Goal: Task Accomplishment & Management: Manage account settings

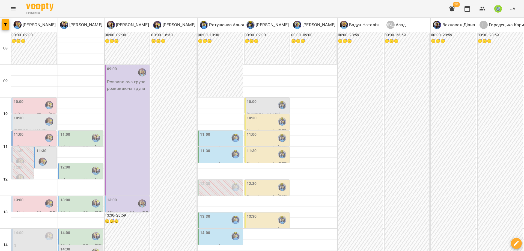
scroll to position [67, 0]
click at [114, 197] on div "13:00" at bounding box center [112, 203] width 10 height 13
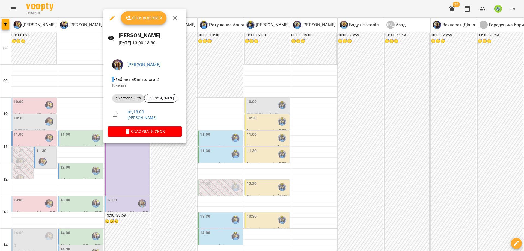
drag, startPoint x: 162, startPoint y: 181, endPoint x: 97, endPoint y: 145, distance: 74.8
click at [161, 180] on div at bounding box center [262, 125] width 524 height 251
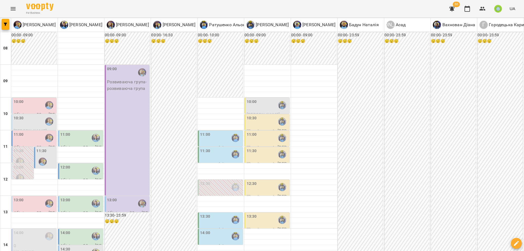
click at [76, 197] on div "13:00" at bounding box center [81, 203] width 42 height 13
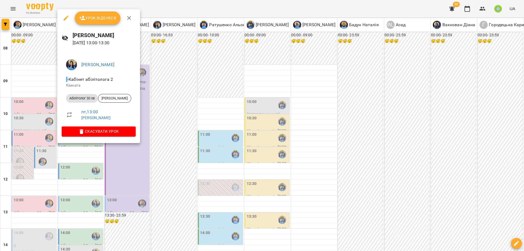
click at [128, 172] on div at bounding box center [262, 125] width 524 height 251
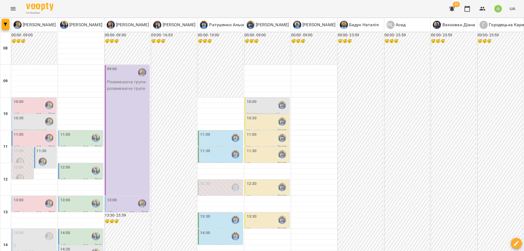
click at [211, 214] on div "13:30" at bounding box center [221, 220] width 42 height 13
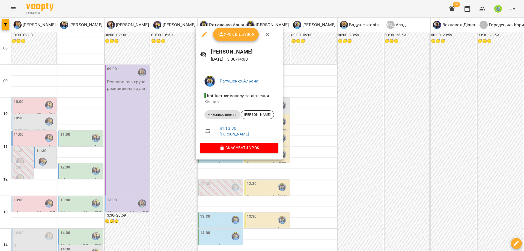
click at [141, 154] on div at bounding box center [262, 125] width 524 height 251
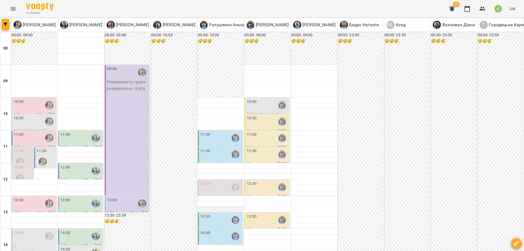
click at [211, 207] on div at bounding box center [221, 209] width 46 height 5
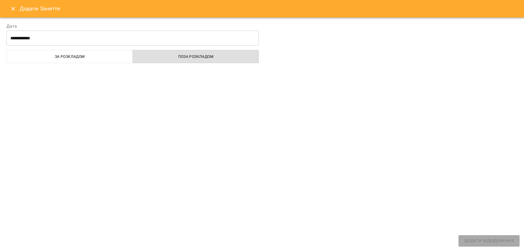
select select
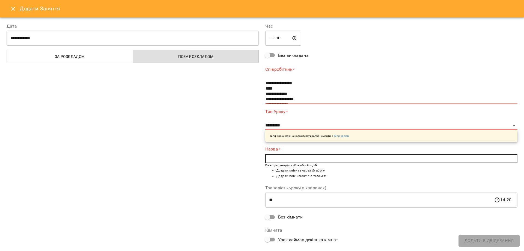
drag, startPoint x: 11, startPoint y: 10, endPoint x: 62, endPoint y: 30, distance: 54.8
click at [11, 10] on icon "Close" at bounding box center [13, 8] width 7 height 7
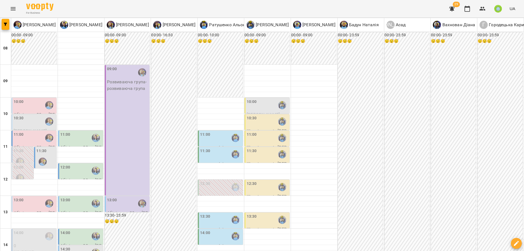
click at [222, 214] on div "13:30" at bounding box center [221, 220] width 42 height 13
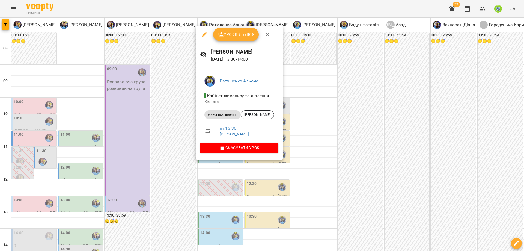
click at [207, 32] on icon "button" at bounding box center [204, 34] width 7 height 7
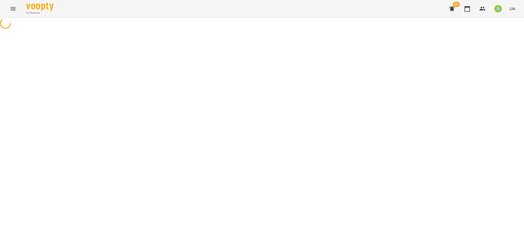
select select "**********"
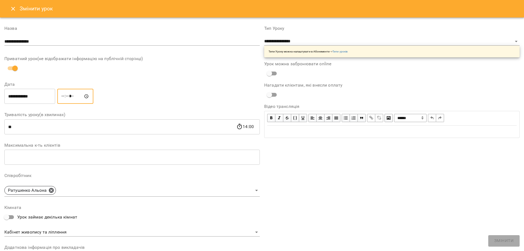
click at [72, 96] on input "*****" at bounding box center [75, 96] width 36 height 15
type input "*****"
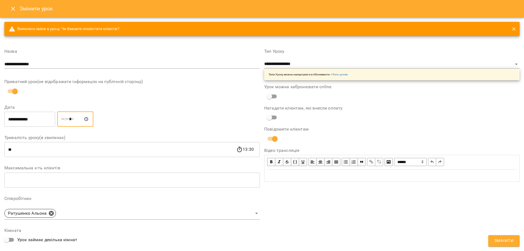
click at [513, 240] on span "Змінити" at bounding box center [503, 240] width 19 height 7
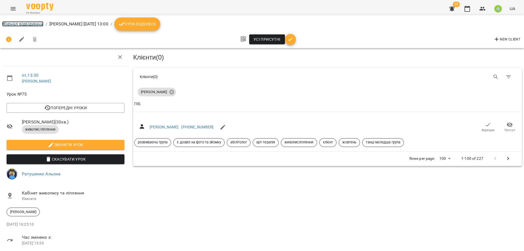
click at [14, 24] on link "Журнал відвідувань" at bounding box center [22, 23] width 41 height 5
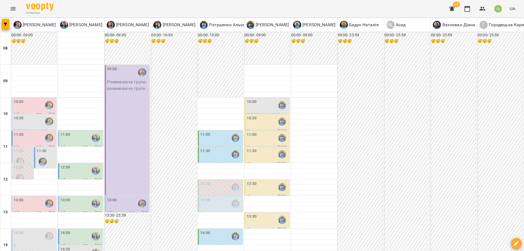
scroll to position [45, 0]
click at [114, 197] on label "13:00" at bounding box center [112, 200] width 10 height 6
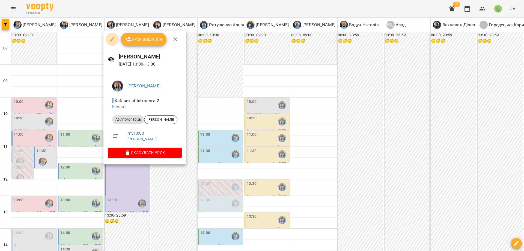
click at [115, 37] on icon "button" at bounding box center [112, 39] width 7 height 7
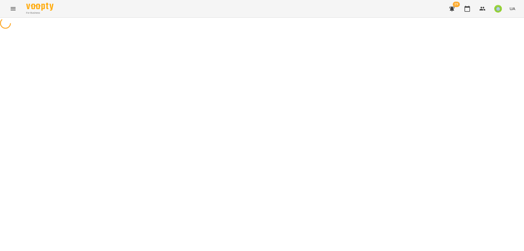
select select "**********"
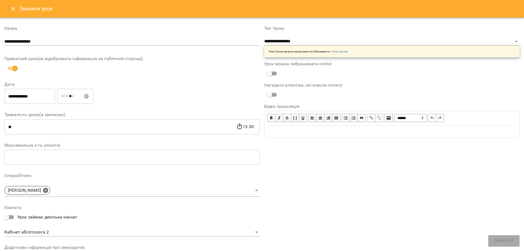
click at [73, 96] on input "*****" at bounding box center [75, 96] width 36 height 15
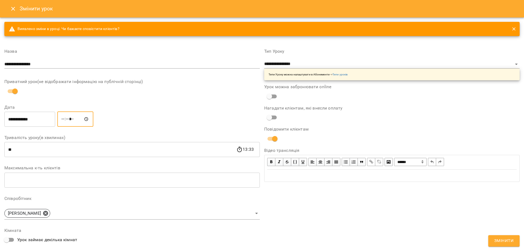
type input "*****"
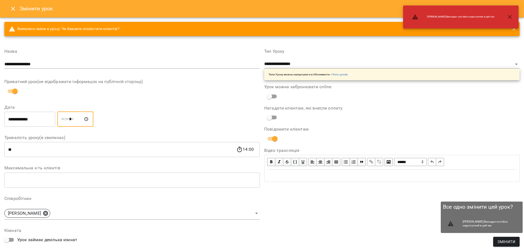
click at [503, 242] on span "Змінити" at bounding box center [507, 241] width 18 height 7
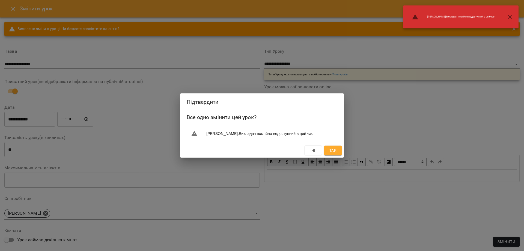
click at [326, 152] on button "Так" at bounding box center [332, 151] width 17 height 10
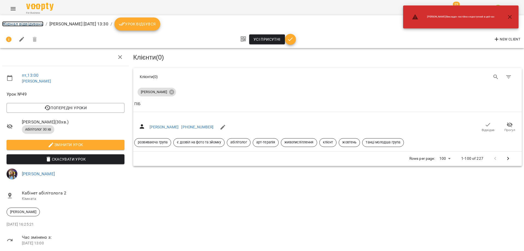
click at [14, 25] on link "Журнал відвідувань" at bounding box center [22, 23] width 41 height 5
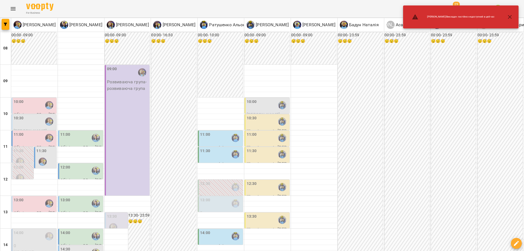
scroll to position [14, 0]
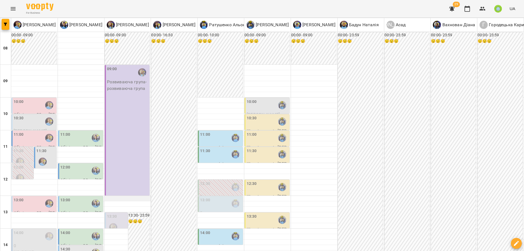
click at [112, 196] on div at bounding box center [128, 198] width 46 height 5
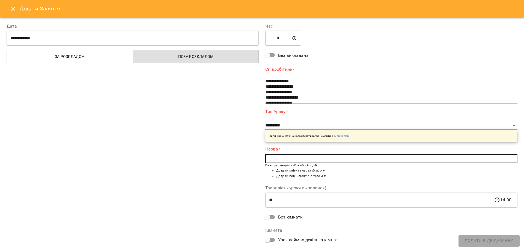
scroll to position [25, 0]
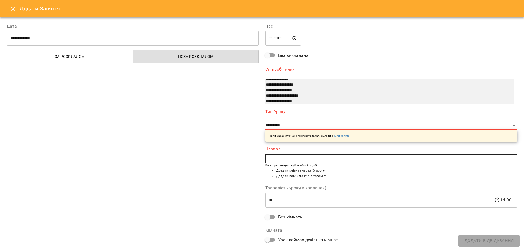
select select "**********"
click at [299, 91] on option "**********" at bounding box center [383, 90] width 236 height 5
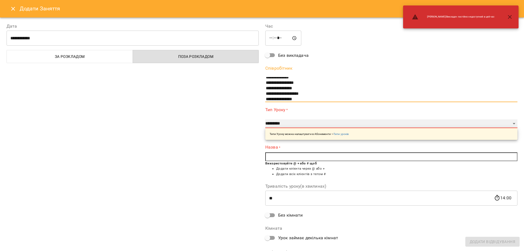
click at [284, 122] on select "**********" at bounding box center [391, 123] width 252 height 9
select select "**********"
type input "**"
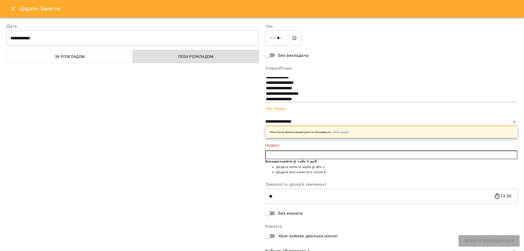
click at [279, 158] on input "text" at bounding box center [391, 154] width 252 height 9
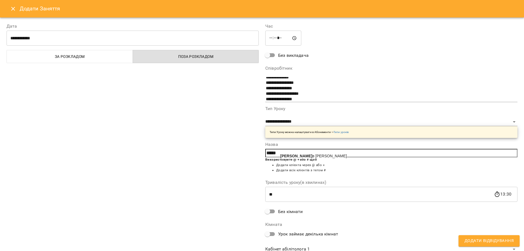
click at [293, 154] on span "Юрко в Іван" at bounding box center [313, 156] width 67 height 4
type input "**********"
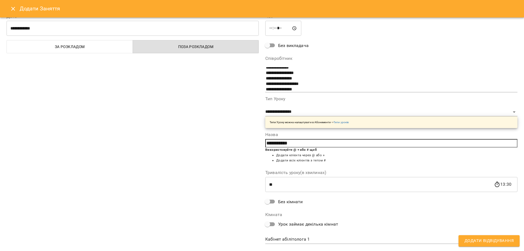
scroll to position [21, 0]
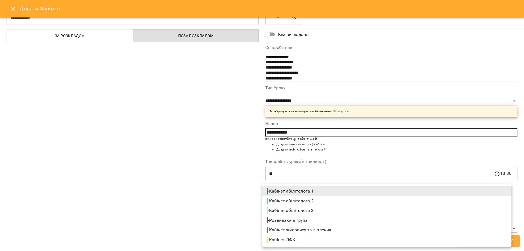
click at [289, 228] on body "For Business 29 UA Позднякова Анастасія Базілєва Катерина Казимирів Тетяна Ігна…" at bounding box center [262, 247] width 524 height 494
click at [295, 201] on span "- Кабінет абілітолога 2" at bounding box center [291, 201] width 48 height 7
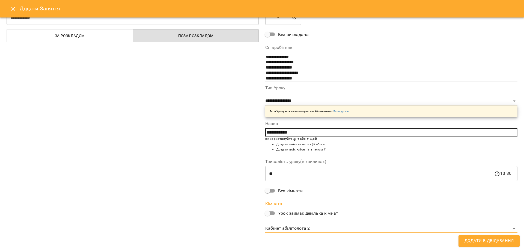
click at [293, 224] on body "For Business 29 UA Позднякова Анастасія Базілєва Катерина Казимирів Тетяна Ігна…" at bounding box center [262, 247] width 524 height 494
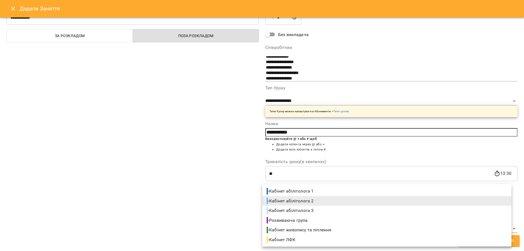
click at [301, 193] on span "- Кабінет абілітолога 1" at bounding box center [291, 191] width 48 height 7
type input "**********"
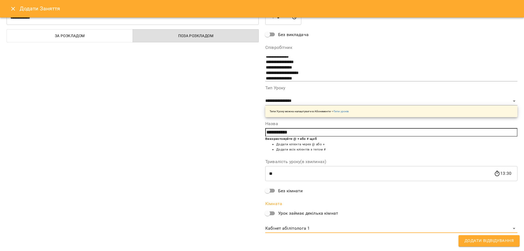
click at [497, 242] on span "Додати Відвідування" at bounding box center [489, 240] width 49 height 7
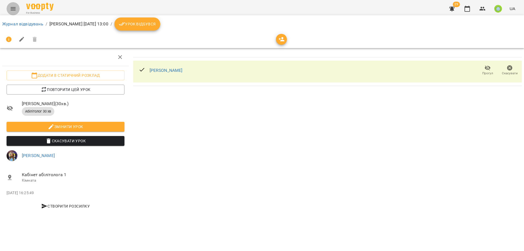
click at [11, 10] on icon "Menu" at bounding box center [13, 8] width 5 height 3
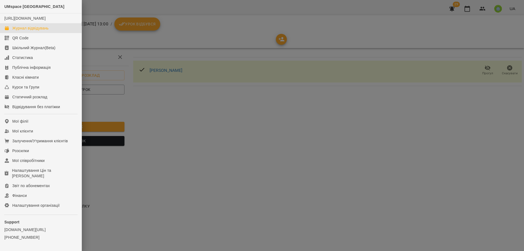
click at [37, 31] on div "Журнал відвідувань" at bounding box center [30, 27] width 36 height 5
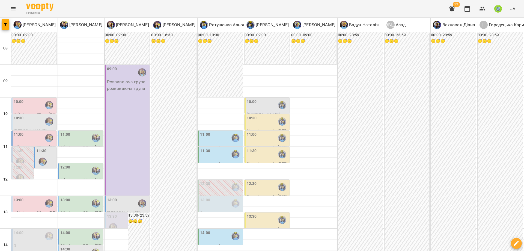
scroll to position [19, 0]
click at [215, 132] on div "11:00" at bounding box center [221, 138] width 42 height 13
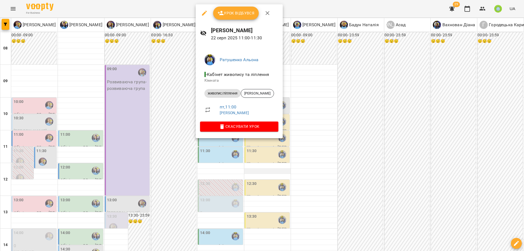
drag, startPoint x: 273, startPoint y: 177, endPoint x: 247, endPoint y: 151, distance: 36.9
click at [273, 176] on div at bounding box center [262, 125] width 524 height 251
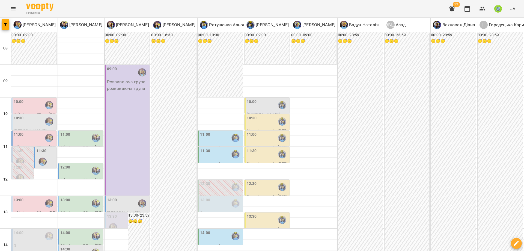
click at [224, 148] on div "11:30" at bounding box center [221, 154] width 42 height 13
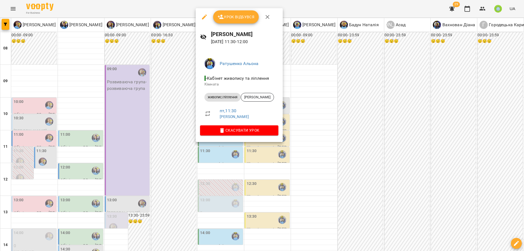
drag, startPoint x: 311, startPoint y: 179, endPoint x: 277, endPoint y: 139, distance: 52.1
click at [311, 177] on div at bounding box center [262, 125] width 524 height 251
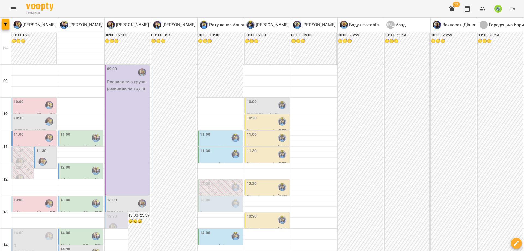
click at [265, 148] on div "11:30" at bounding box center [268, 154] width 42 height 13
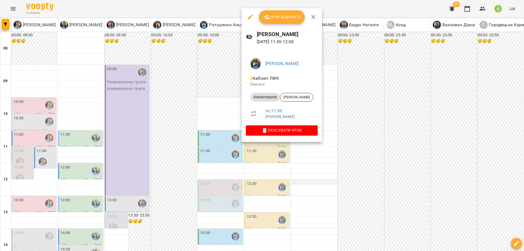
click at [333, 161] on div at bounding box center [262, 125] width 524 height 251
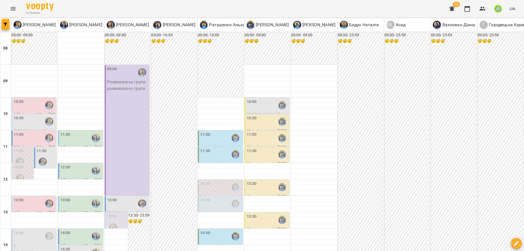
scroll to position [243, 0]
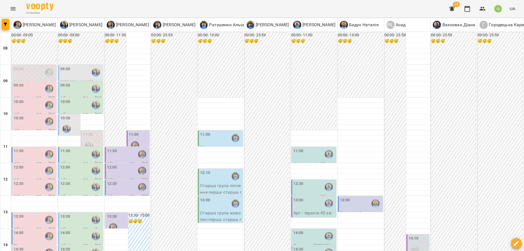
scroll to position [28, 0]
click at [71, 123] on div at bounding box center [66, 129] width 13 height 13
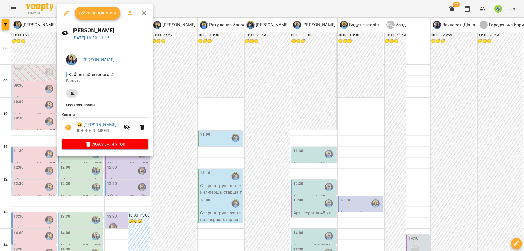
drag, startPoint x: 232, startPoint y: 182, endPoint x: 204, endPoint y: 179, distance: 28.8
click at [232, 181] on div at bounding box center [262, 125] width 524 height 251
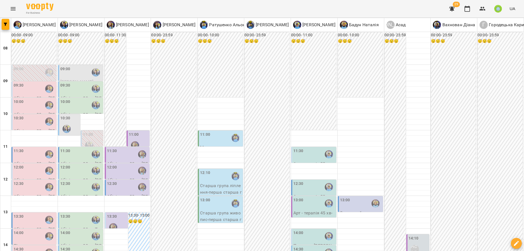
scroll to position [193, 0]
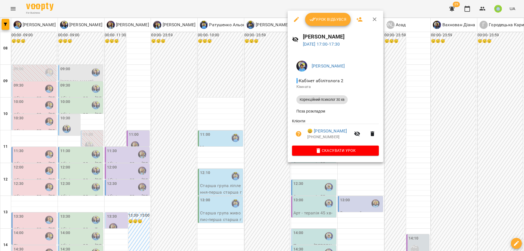
drag, startPoint x: 191, startPoint y: 153, endPoint x: 207, endPoint y: 151, distance: 16.0
click at [191, 153] on div at bounding box center [262, 125] width 524 height 251
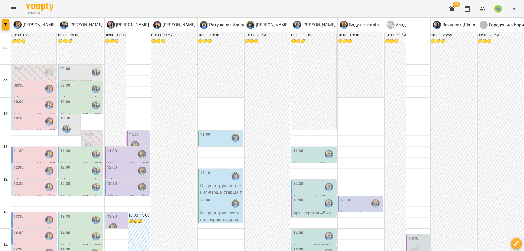
scroll to position [140, 0]
click at [303, 230] on div "14:00" at bounding box center [315, 236] width 42 height 13
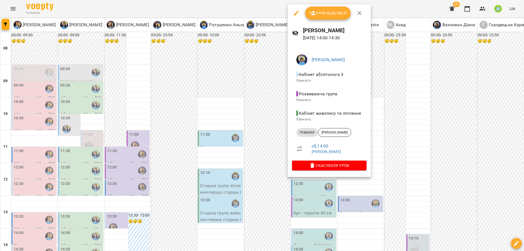
drag, startPoint x: 357, startPoint y: 199, endPoint x: 329, endPoint y: 153, distance: 54.4
click at [357, 199] on div at bounding box center [262, 125] width 524 height 251
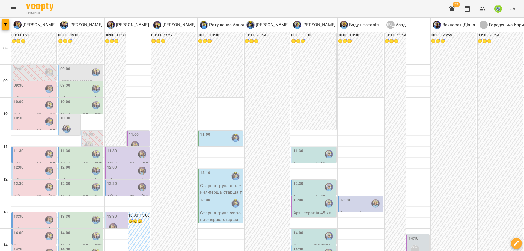
click at [306, 246] on div "14:30" at bounding box center [315, 252] width 42 height 13
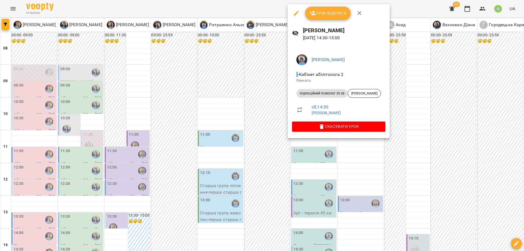
click at [345, 192] on div at bounding box center [262, 125] width 524 height 251
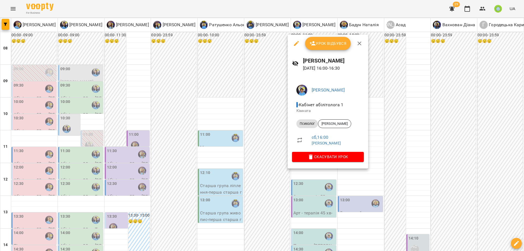
click at [362, 213] on div at bounding box center [262, 125] width 524 height 251
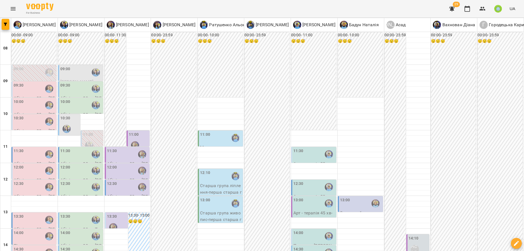
scroll to position [119, 0]
drag, startPoint x: 313, startPoint y: 226, endPoint x: 323, endPoint y: 229, distance: 10.2
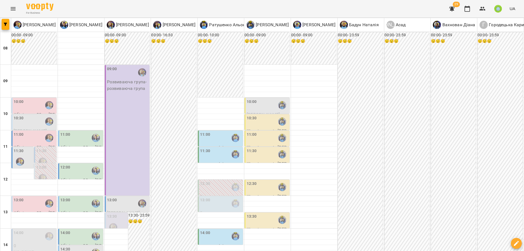
scroll to position [224, 0]
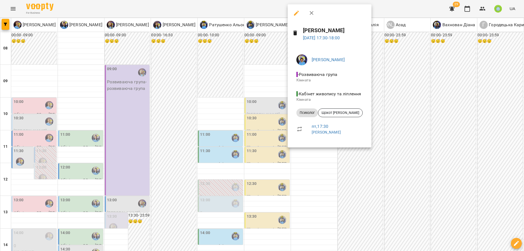
click at [234, 168] on div at bounding box center [262, 125] width 524 height 251
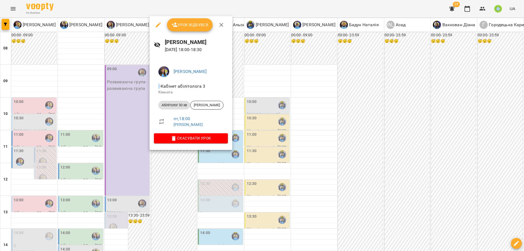
click at [300, 162] on div at bounding box center [262, 125] width 524 height 251
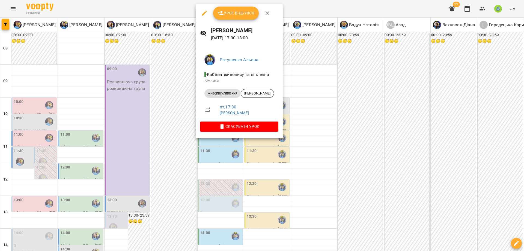
click at [301, 155] on div at bounding box center [262, 125] width 524 height 251
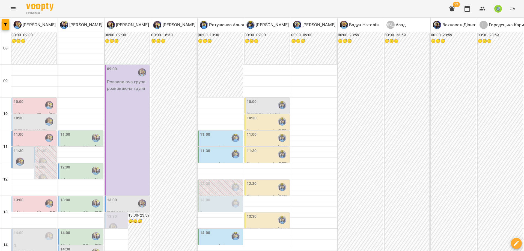
scroll to position [164, 0]
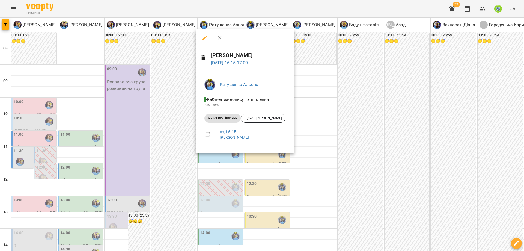
click at [357, 163] on div at bounding box center [262, 125] width 524 height 251
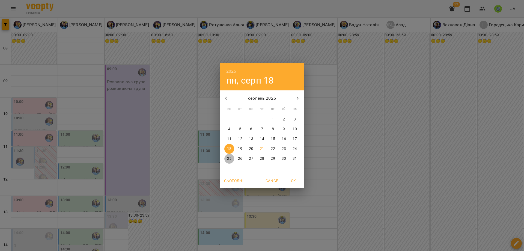
click at [232, 159] on span "25" at bounding box center [229, 158] width 10 height 5
type input "**********"
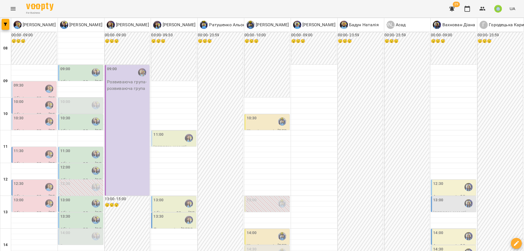
scroll to position [243, 0]
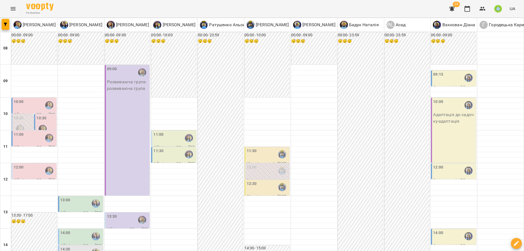
scroll to position [214, 0]
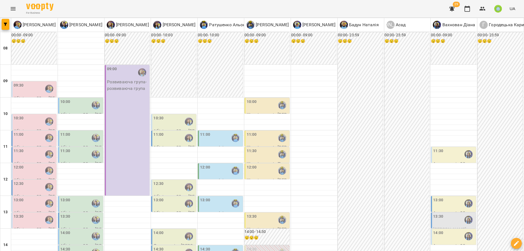
scroll to position [243, 0]
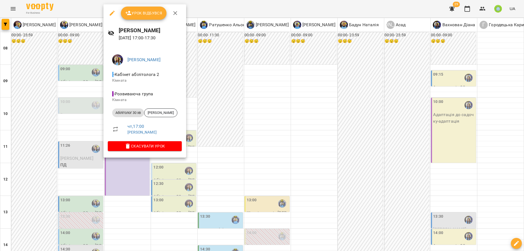
drag, startPoint x: 158, startPoint y: 190, endPoint x: 174, endPoint y: 182, distance: 18.1
click at [158, 190] on div at bounding box center [262, 125] width 524 height 251
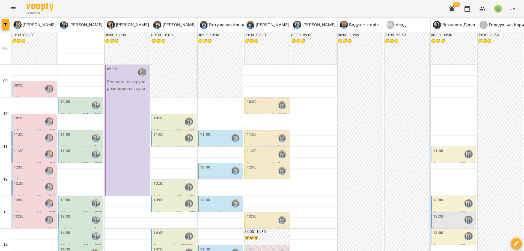
scroll to position [207, 0]
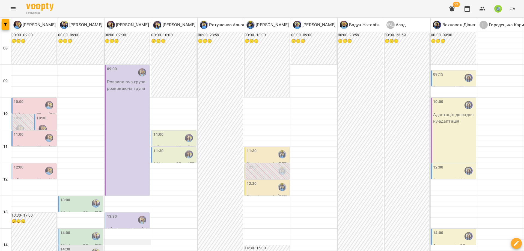
scroll to position [144, 0]
click at [118, 214] on div "13:30" at bounding box center [128, 220] width 42 height 13
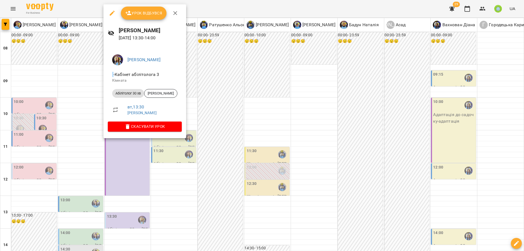
click at [125, 159] on div at bounding box center [262, 125] width 524 height 251
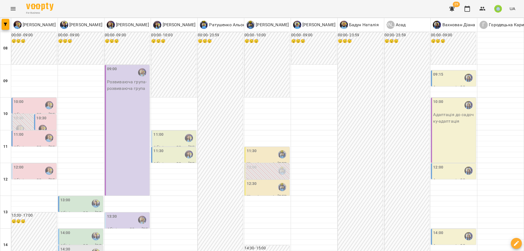
scroll to position [243, 0]
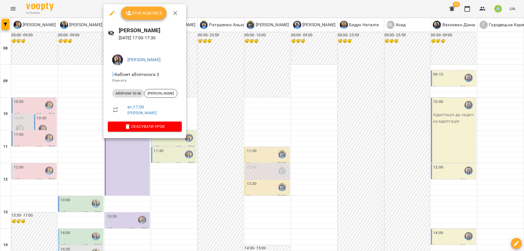
drag, startPoint x: 182, startPoint y: 168, endPoint x: 124, endPoint y: 120, distance: 74.7
click at [181, 166] on div at bounding box center [262, 125] width 524 height 251
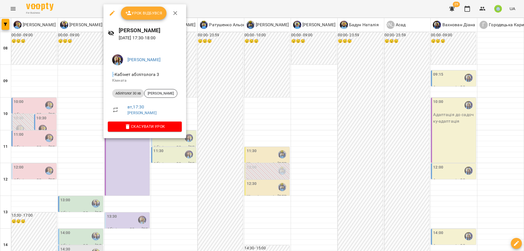
click at [175, 156] on div at bounding box center [262, 125] width 524 height 251
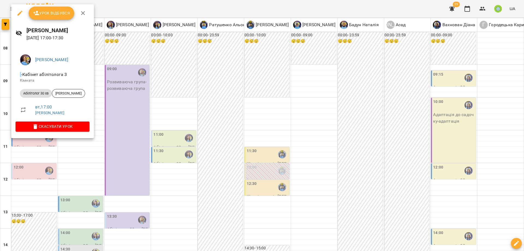
drag, startPoint x: 144, startPoint y: 174, endPoint x: 114, endPoint y: 153, distance: 37.4
click at [143, 173] on div at bounding box center [262, 125] width 524 height 251
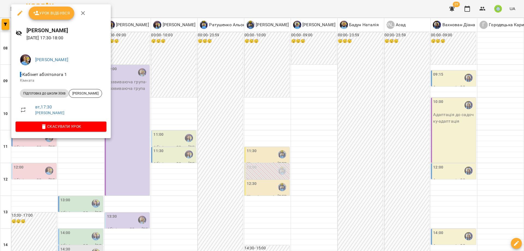
click at [234, 197] on div at bounding box center [262, 125] width 524 height 251
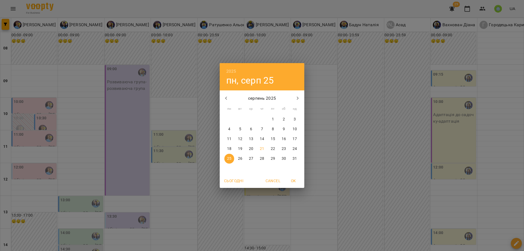
click at [373, 67] on div "2025 пн, серп 25 серпень 2025 пн вт ср чт пт сб нд 28 29 30 31 1 2 3 4 5 6 7 8 …" at bounding box center [262, 125] width 524 height 251
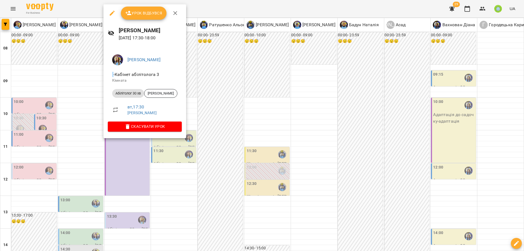
click at [222, 204] on div at bounding box center [262, 125] width 524 height 251
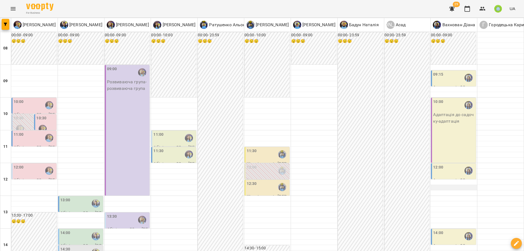
scroll to position [28, 0]
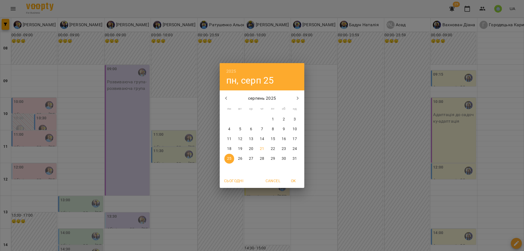
click at [294, 149] on p "24" at bounding box center [295, 148] width 4 height 5
type input "**********"
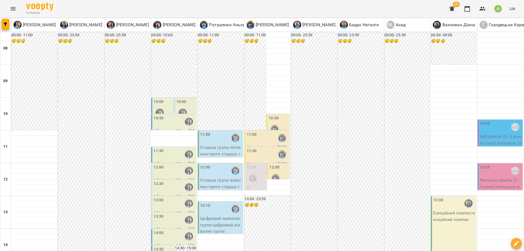
scroll to position [72, 0]
click at [153, 197] on div "13:00" at bounding box center [158, 203] width 10 height 13
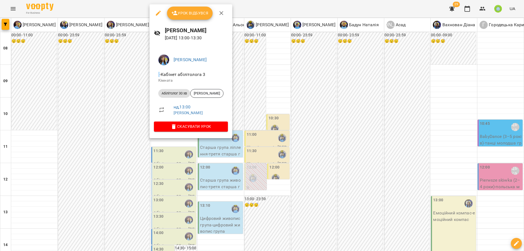
drag, startPoint x: 267, startPoint y: 163, endPoint x: 199, endPoint y: 134, distance: 74.1
click at [267, 163] on div at bounding box center [262, 125] width 524 height 251
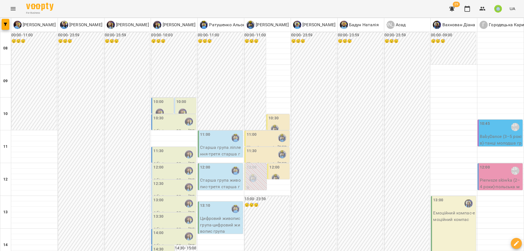
click at [162, 181] on div "12:30" at bounding box center [174, 187] width 42 height 13
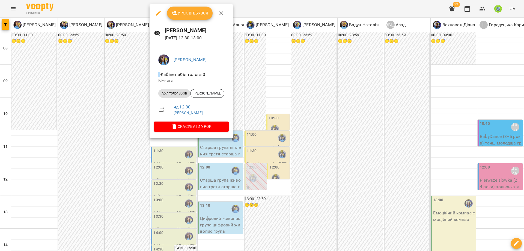
drag, startPoint x: 282, startPoint y: 136, endPoint x: 230, endPoint y: 117, distance: 55.5
click at [282, 136] on div at bounding box center [262, 125] width 524 height 251
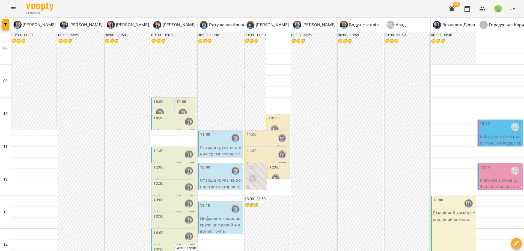
click at [159, 164] on div "12:00" at bounding box center [158, 170] width 10 height 13
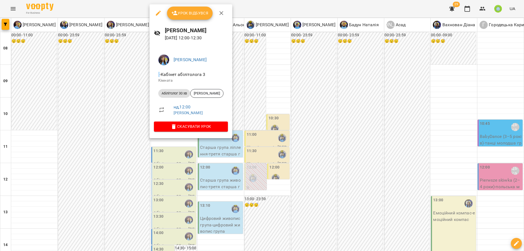
drag, startPoint x: 280, startPoint y: 148, endPoint x: 200, endPoint y: 167, distance: 82.3
click at [279, 148] on div at bounding box center [262, 125] width 524 height 251
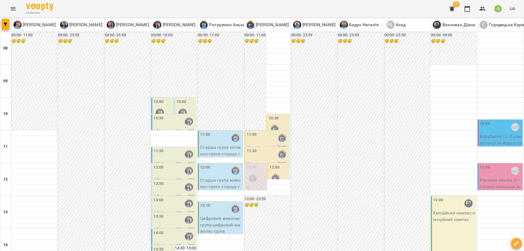
click at [159, 230] on label "14:00" at bounding box center [158, 233] width 10 height 6
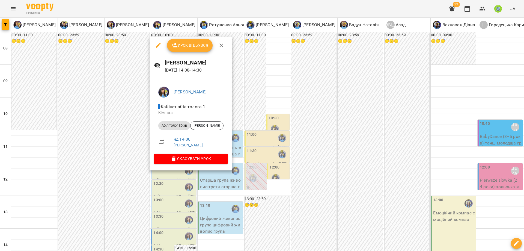
drag, startPoint x: 384, startPoint y: 140, endPoint x: 340, endPoint y: 156, distance: 46.1
click at [384, 140] on div at bounding box center [262, 125] width 524 height 251
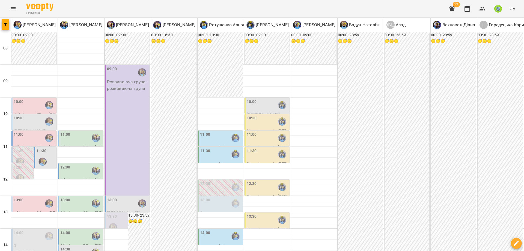
scroll to position [243, 0]
drag, startPoint x: 507, startPoint y: 224, endPoint x: 511, endPoint y: 217, distance: 8.4
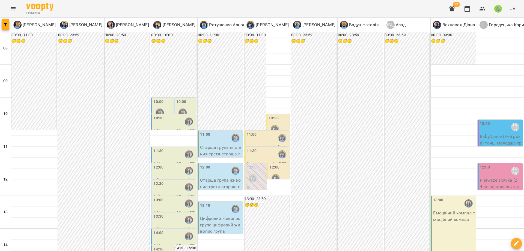
scroll to position [60, 0]
click at [159, 230] on label "14:00" at bounding box center [158, 233] width 10 height 6
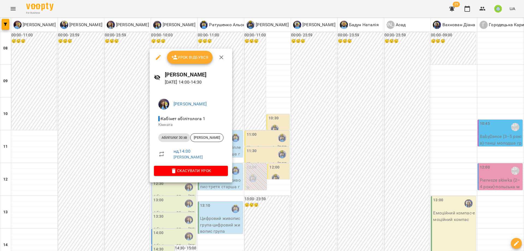
click at [159, 55] on icon "button" at bounding box center [158, 57] width 7 height 7
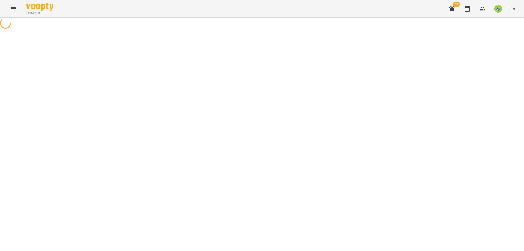
select select "**********"
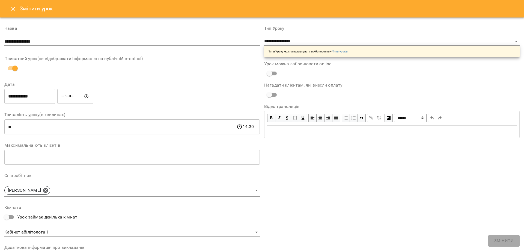
click at [29, 101] on input "**********" at bounding box center [29, 96] width 51 height 15
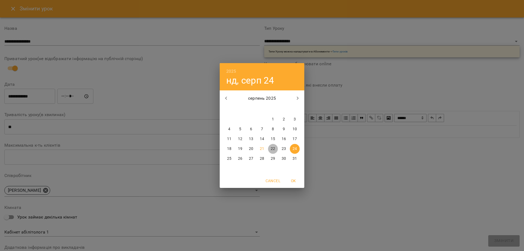
drag, startPoint x: 273, startPoint y: 146, endPoint x: 44, endPoint y: 61, distance: 244.3
click at [273, 146] on p "22" at bounding box center [273, 148] width 4 height 5
type input "**********"
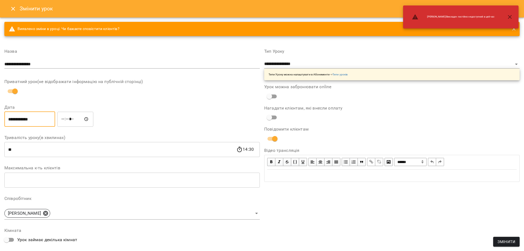
click at [65, 119] on input "*****" at bounding box center [75, 118] width 36 height 15
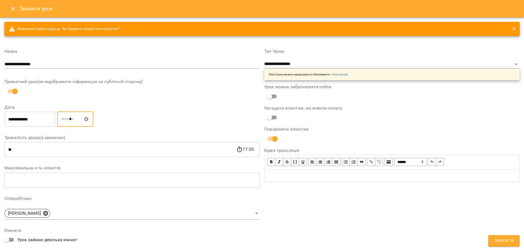
type input "*****"
click at [494, 246] on button "Змінити" at bounding box center [503, 240] width 31 height 11
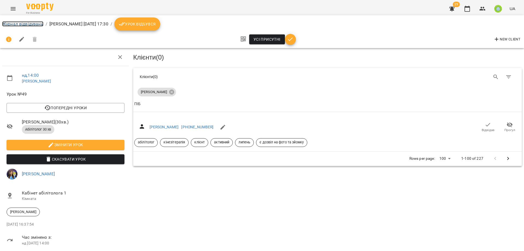
drag, startPoint x: 21, startPoint y: 23, endPoint x: 192, endPoint y: 104, distance: 188.8
click at [21, 23] on link "Журнал відвідувань" at bounding box center [22, 23] width 41 height 5
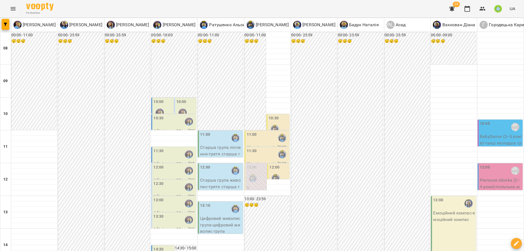
drag, startPoint x: 271, startPoint y: 233, endPoint x: 270, endPoint y: 237, distance: 3.6
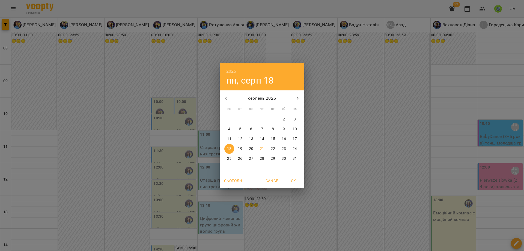
click at [293, 158] on p "31" at bounding box center [295, 158] width 4 height 5
type input "**********"
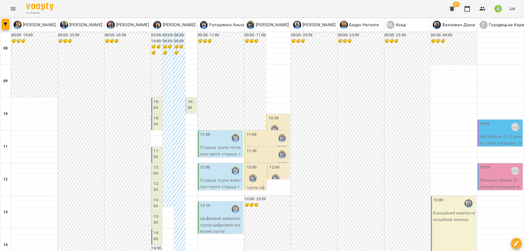
drag, startPoint x: 13, startPoint y: 225, endPoint x: 24, endPoint y: 218, distance: 12.6
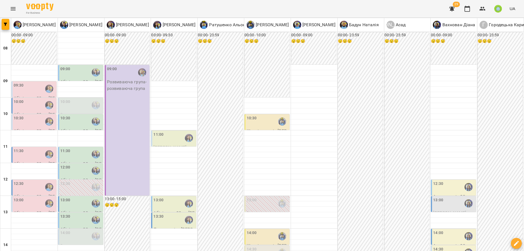
scroll to position [155, 0]
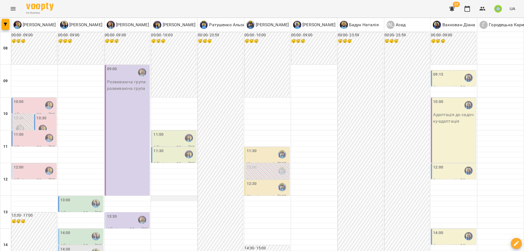
scroll to position [174, 0]
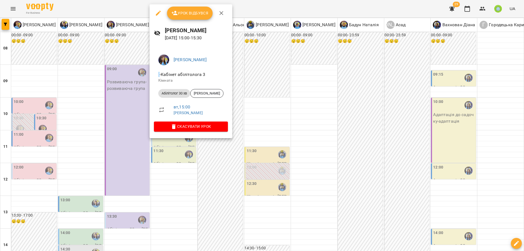
click at [324, 158] on div at bounding box center [262, 125] width 524 height 251
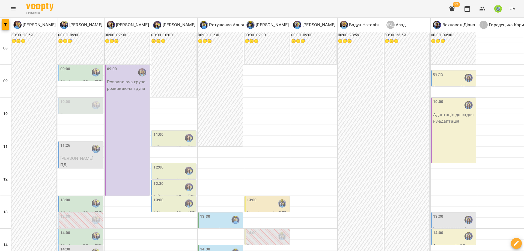
scroll to position [136, 0]
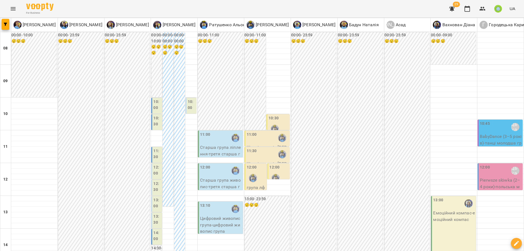
scroll to position [121, 0]
click at [155, 230] on label "14:00" at bounding box center [157, 236] width 8 height 12
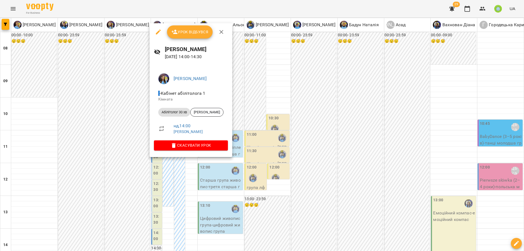
click at [159, 32] on icon "button" at bounding box center [158, 32] width 7 height 7
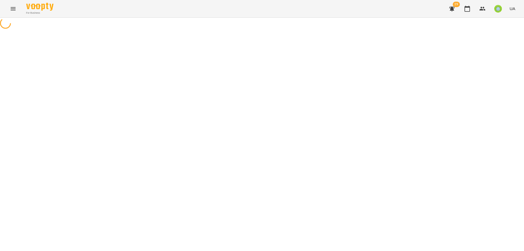
select select "**********"
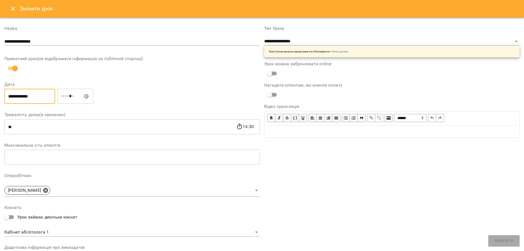
click at [33, 91] on input "**********" at bounding box center [29, 96] width 51 height 15
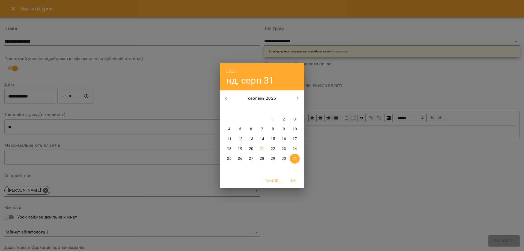
click at [263, 157] on p "28" at bounding box center [262, 158] width 4 height 5
type input "**********"
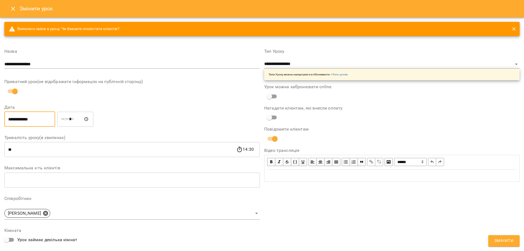
click at [64, 119] on input "*****" at bounding box center [75, 118] width 36 height 15
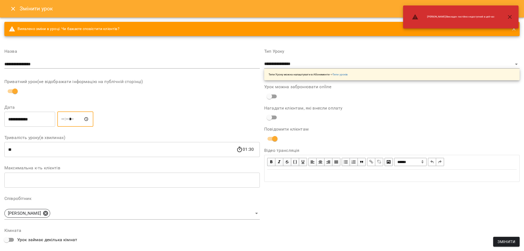
type input "*****"
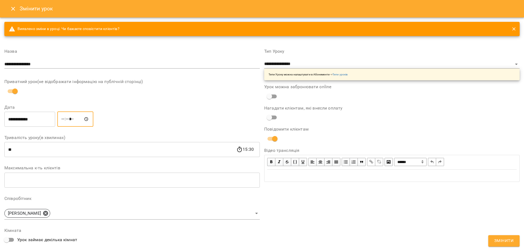
click at [507, 236] on button "Змінити" at bounding box center [503, 240] width 31 height 11
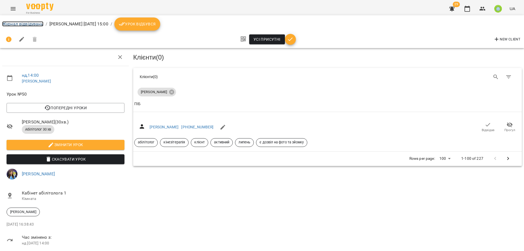
click at [22, 24] on link "Журнал відвідувань" at bounding box center [22, 23] width 41 height 5
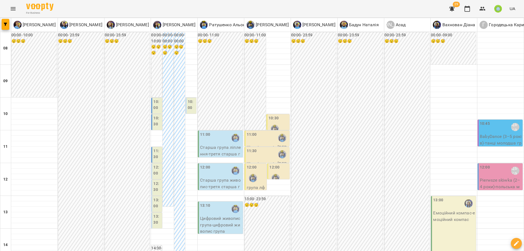
scroll to position [39, 0]
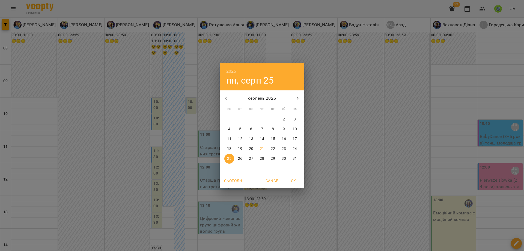
click at [262, 147] on p "21" at bounding box center [262, 148] width 4 height 5
type input "**********"
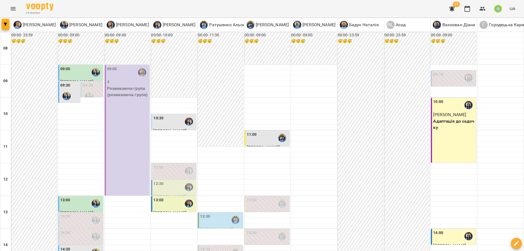
scroll to position [243, 0]
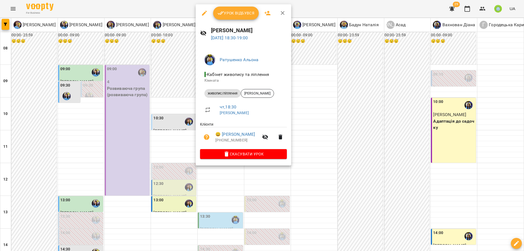
drag, startPoint x: 292, startPoint y: 203, endPoint x: 226, endPoint y: 125, distance: 102.3
click at [291, 203] on div at bounding box center [262, 125] width 524 height 251
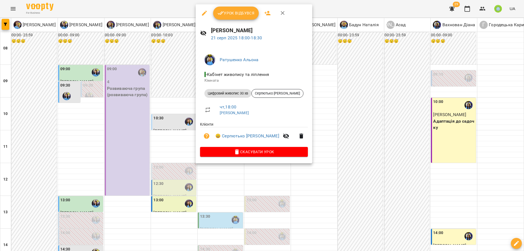
drag, startPoint x: 272, startPoint y: 199, endPoint x: 282, endPoint y: 194, distance: 10.6
click at [273, 199] on div at bounding box center [262, 125] width 524 height 251
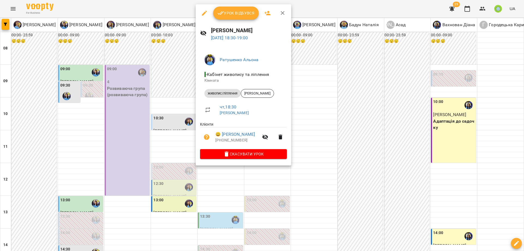
click at [262, 89] on li "живопис/ліплення Леонтьєва Евеліна" at bounding box center [243, 93] width 87 height 13
click at [262, 90] on div "Леонтьєва Евеліна" at bounding box center [257, 93] width 33 height 9
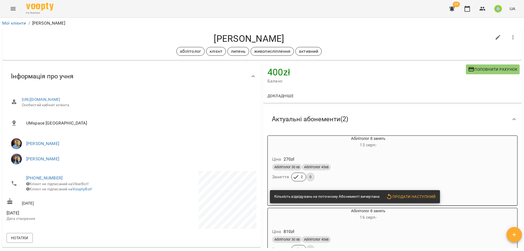
click at [13, 9] on icon "Menu" at bounding box center [13, 8] width 7 height 7
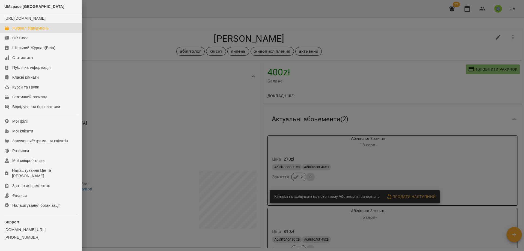
click at [26, 31] on div "Журнал відвідувань" at bounding box center [30, 27] width 36 height 5
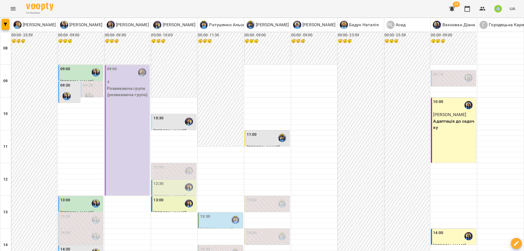
scroll to position [184, 0]
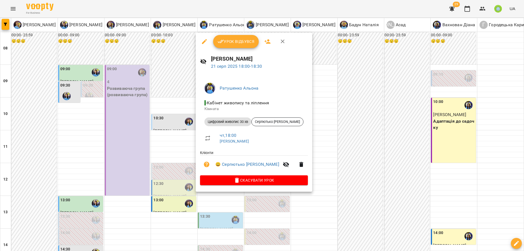
drag, startPoint x: 344, startPoint y: 171, endPoint x: 270, endPoint y: 191, distance: 76.4
click at [344, 171] on div at bounding box center [262, 125] width 524 height 251
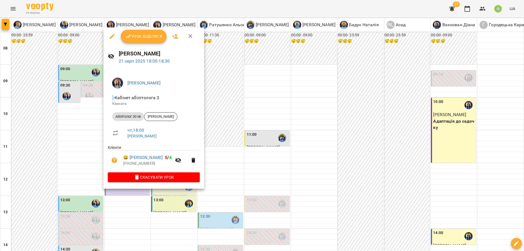
click at [292, 176] on div at bounding box center [262, 125] width 524 height 251
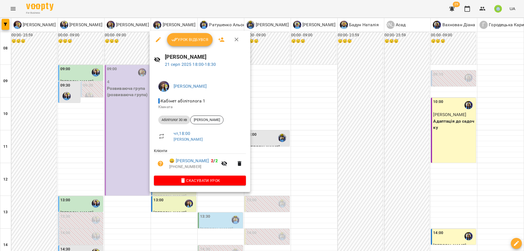
click at [292, 152] on div at bounding box center [262, 125] width 524 height 251
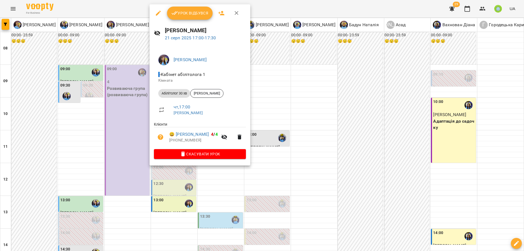
drag, startPoint x: 302, startPoint y: 162, endPoint x: 244, endPoint y: 150, distance: 59.0
click at [301, 162] on div at bounding box center [262, 125] width 524 height 251
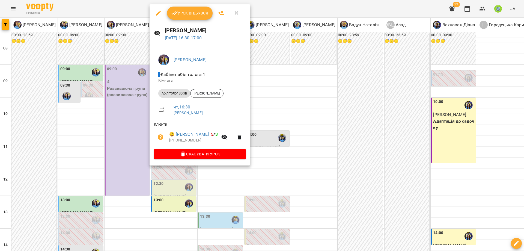
drag, startPoint x: 291, startPoint y: 154, endPoint x: 120, endPoint y: 153, distance: 171.2
click at [291, 154] on div at bounding box center [262, 125] width 524 height 251
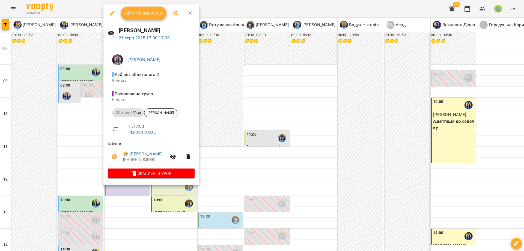
click at [261, 161] on div at bounding box center [262, 125] width 524 height 251
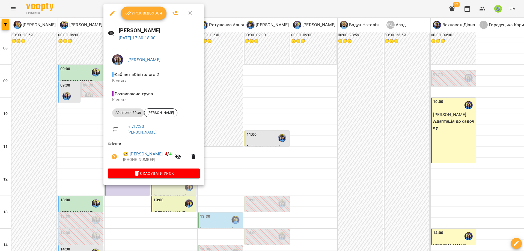
click at [265, 158] on div at bounding box center [262, 125] width 524 height 251
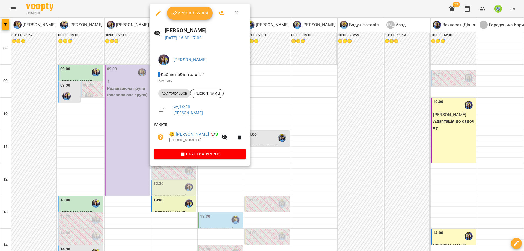
drag, startPoint x: 283, startPoint y: 167, endPoint x: 194, endPoint y: 186, distance: 91.0
click at [282, 168] on div at bounding box center [262, 125] width 524 height 251
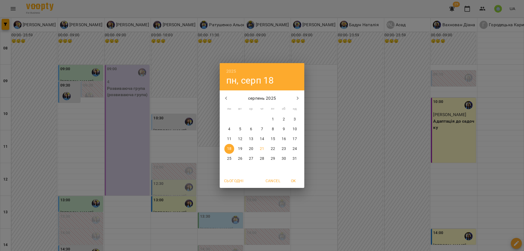
drag, startPoint x: 241, startPoint y: 159, endPoint x: 252, endPoint y: 157, distance: 11.1
click at [241, 159] on p "26" at bounding box center [240, 158] width 4 height 5
type input "**********"
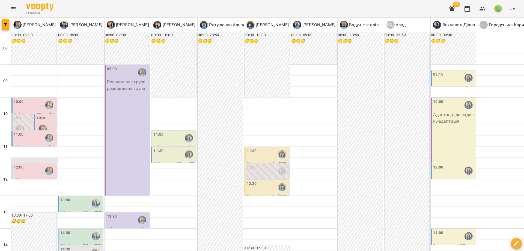
scroll to position [227, 0]
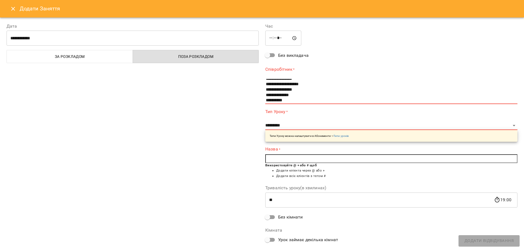
scroll to position [38, 0]
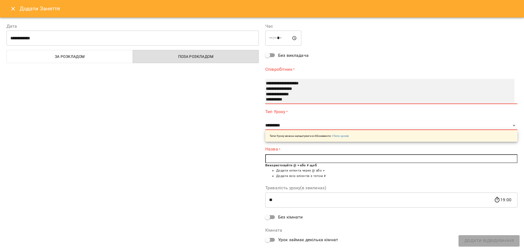
select select "**********"
click at [307, 82] on option "**********" at bounding box center [383, 83] width 236 height 5
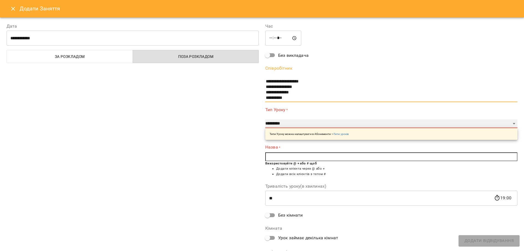
click at [278, 125] on select "**********" at bounding box center [391, 123] width 252 height 9
select select "**"
type input "**"
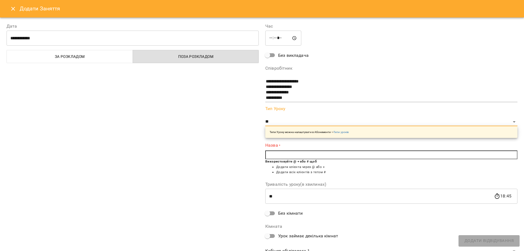
click at [279, 156] on input "text" at bounding box center [391, 154] width 252 height 9
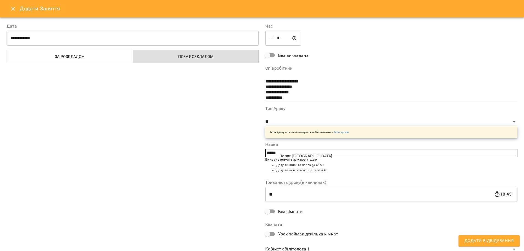
click at [294, 156] on span "Попо в Дмитро" at bounding box center [306, 156] width 53 height 4
type input "**********"
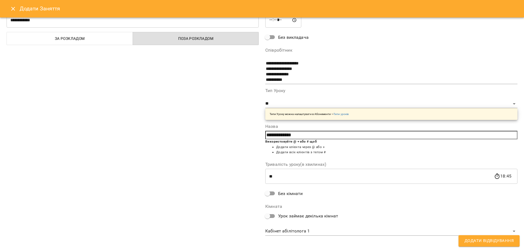
scroll to position [21, 0]
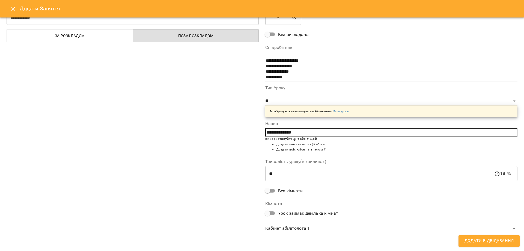
click at [312, 229] on body "For Business 29 UA Позднякова Анастасія Базілєва Катерина Казимирів Тетяна Ігна…" at bounding box center [262, 247] width 524 height 494
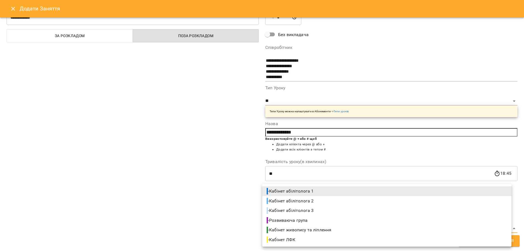
click at [303, 200] on span "- Кабінет абілітолога 2" at bounding box center [291, 201] width 48 height 7
type input "**********"
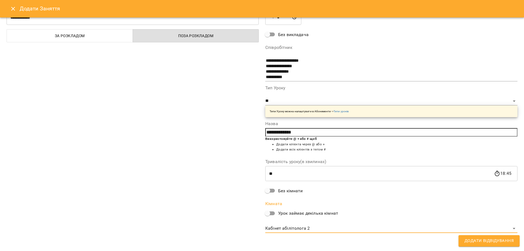
click at [487, 241] on span "Додати Відвідування" at bounding box center [489, 240] width 49 height 7
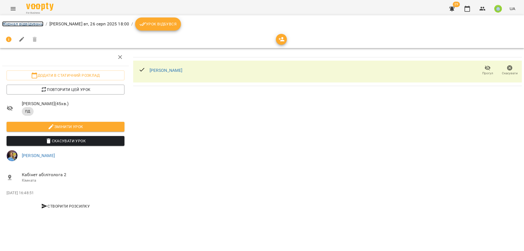
click at [17, 23] on link "Журнал відвідувань" at bounding box center [22, 23] width 41 height 5
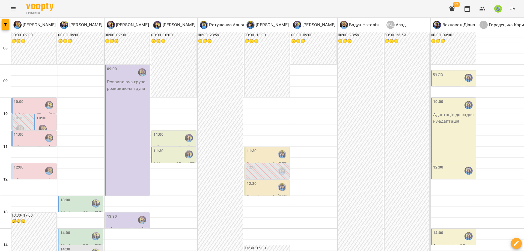
scroll to position [243, 0]
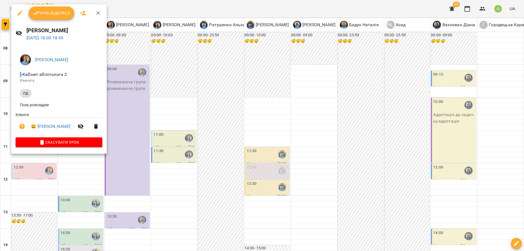
drag, startPoint x: 21, startPoint y: 13, endPoint x: 21, endPoint y: 16, distance: 2.8
click at [21, 13] on icon "button" at bounding box center [19, 13] width 5 height 5
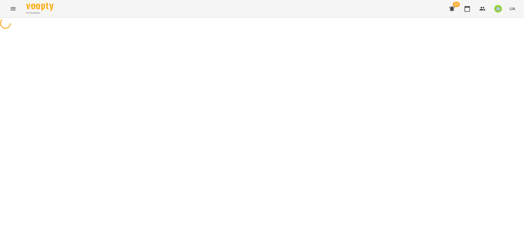
select select "**"
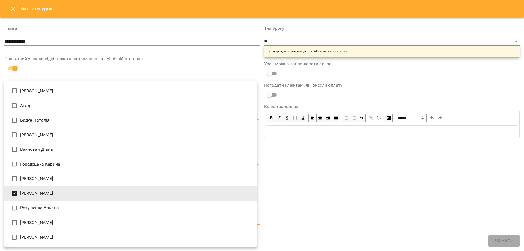
drag, startPoint x: 77, startPoint y: 220, endPoint x: 81, endPoint y: 215, distance: 6.6
click at [77, 218] on body "**********" at bounding box center [262, 109] width 524 height 218
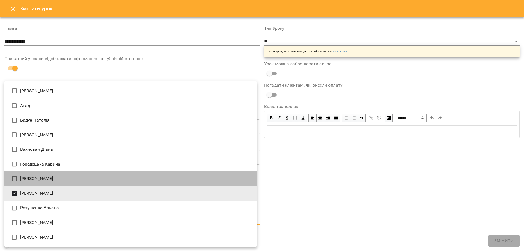
click at [37, 179] on li "[PERSON_NAME]" at bounding box center [130, 178] width 253 height 15
type input "**********"
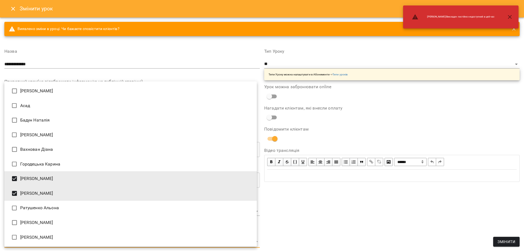
click at [516, 245] on div at bounding box center [262, 125] width 524 height 251
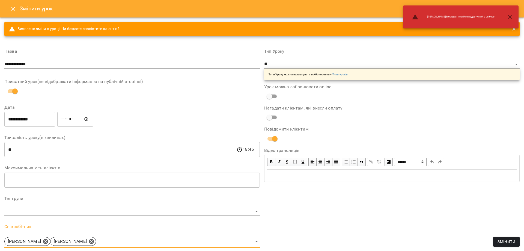
click at [509, 238] on span "Змінити" at bounding box center [507, 241] width 18 height 7
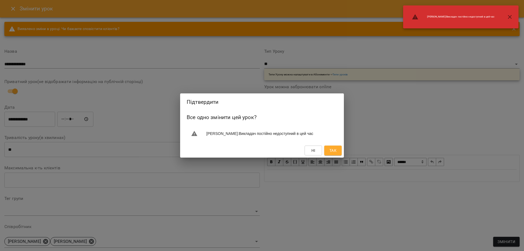
click at [331, 149] on span "Так" at bounding box center [333, 150] width 7 height 7
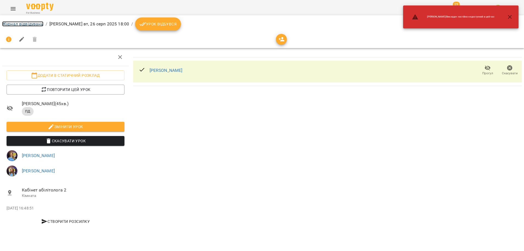
click at [13, 23] on link "Журнал відвідувань" at bounding box center [22, 23] width 41 height 5
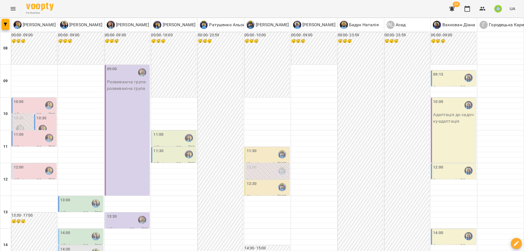
scroll to position [243, 0]
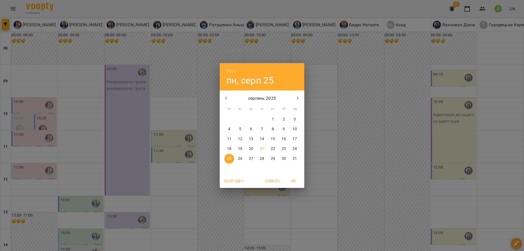
drag, startPoint x: 272, startPoint y: 181, endPoint x: 244, endPoint y: 179, distance: 27.6
click at [272, 181] on span "Cancel" at bounding box center [273, 180] width 15 height 7
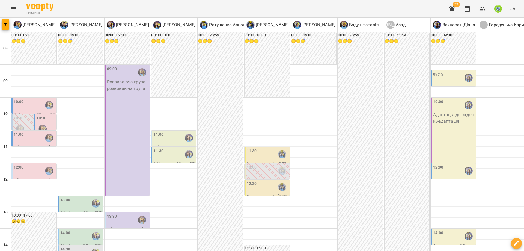
scroll to position [0, 0]
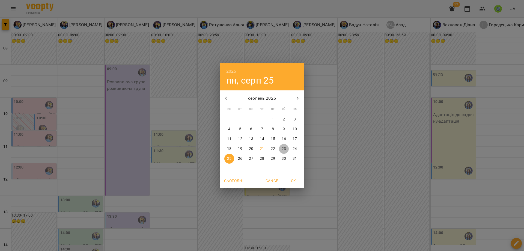
click at [285, 151] on p "23" at bounding box center [284, 148] width 4 height 5
type input "**********"
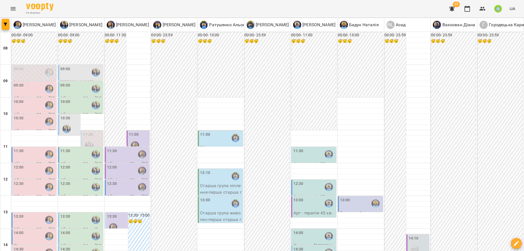
click at [68, 119] on label "10:30" at bounding box center [65, 118] width 10 height 6
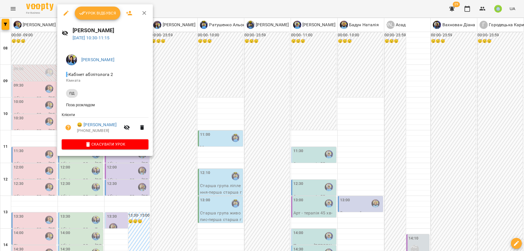
drag, startPoint x: 209, startPoint y: 122, endPoint x: 132, endPoint y: 96, distance: 81.2
click at [207, 122] on div at bounding box center [262, 125] width 524 height 251
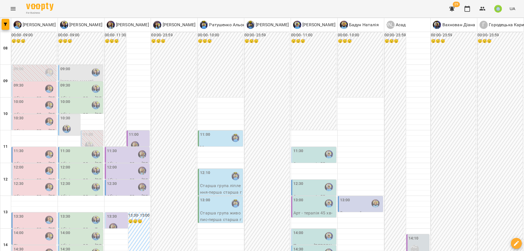
click at [69, 107] on div "10:00" at bounding box center [65, 105] width 10 height 13
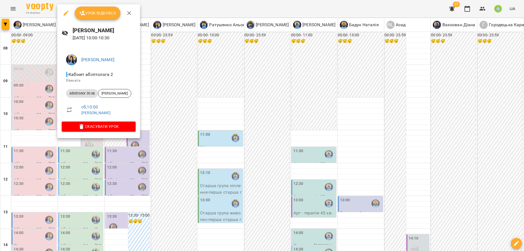
drag, startPoint x: 194, startPoint y: 100, endPoint x: 140, endPoint y: 93, distance: 54.6
click at [194, 100] on div at bounding box center [262, 125] width 524 height 251
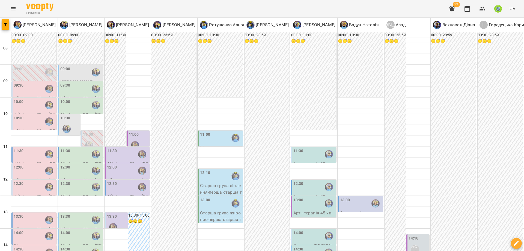
click at [66, 90] on div "09:30" at bounding box center [65, 88] width 10 height 13
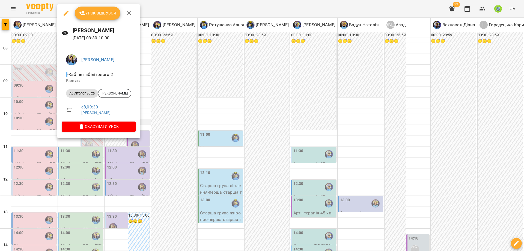
drag, startPoint x: 194, startPoint y: 97, endPoint x: 132, endPoint y: 122, distance: 66.5
click at [193, 97] on div at bounding box center [262, 125] width 524 height 251
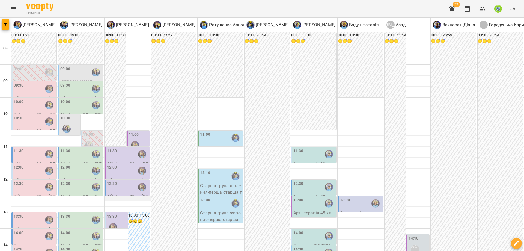
scroll to position [59, 0]
click at [74, 148] on div "11:30" at bounding box center [81, 154] width 42 height 13
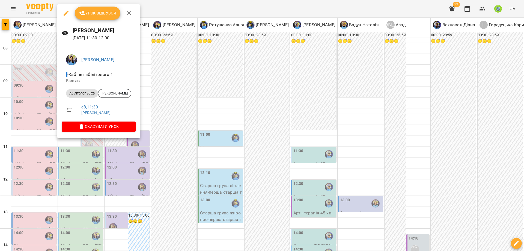
drag, startPoint x: 184, startPoint y: 118, endPoint x: 105, endPoint y: 116, distance: 79.2
click at [182, 117] on div at bounding box center [262, 125] width 524 height 251
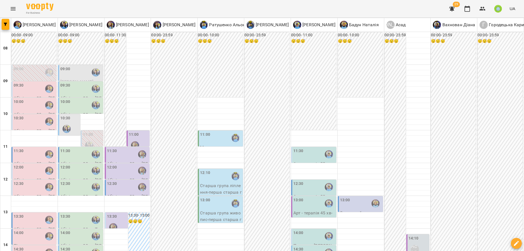
click at [75, 164] on div "12:00" at bounding box center [81, 170] width 42 height 13
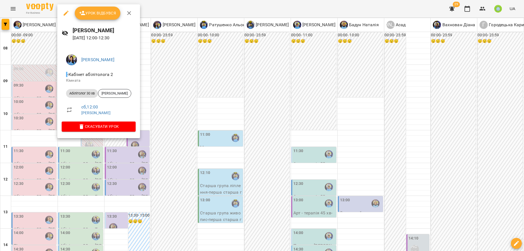
drag, startPoint x: 158, startPoint y: 149, endPoint x: 111, endPoint y: 134, distance: 49.1
click at [157, 148] on div at bounding box center [262, 125] width 524 height 251
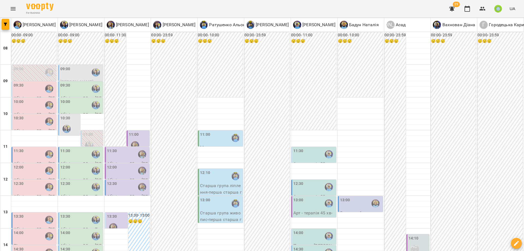
click at [61, 181] on div "12:30" at bounding box center [65, 187] width 10 height 13
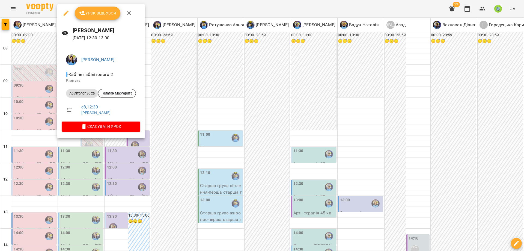
click at [151, 159] on div at bounding box center [262, 125] width 524 height 251
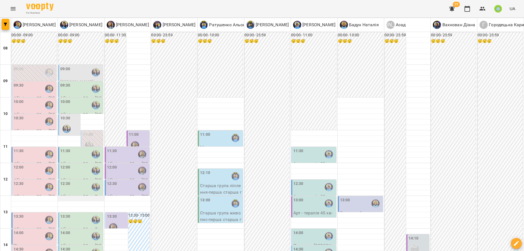
click at [68, 196] on div at bounding box center [81, 198] width 46 height 5
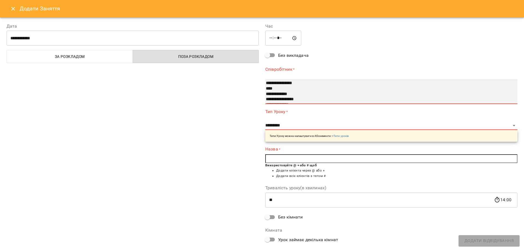
select select "**********"
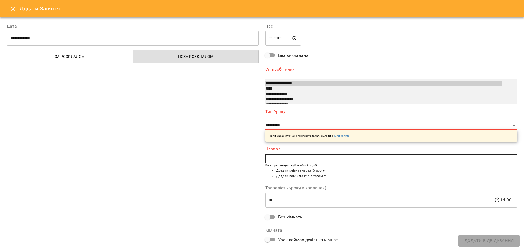
click at [296, 99] on option "**********" at bounding box center [383, 99] width 236 height 5
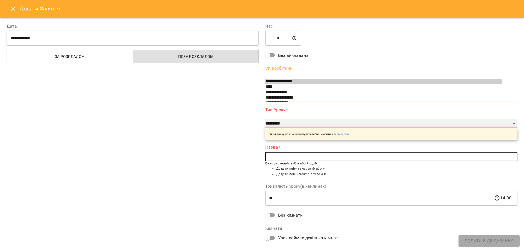
click at [280, 123] on select "**********" at bounding box center [391, 123] width 252 height 9
select select "**********"
type input "**"
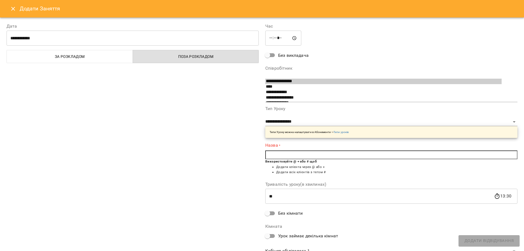
click at [271, 153] on input "text" at bounding box center [391, 154] width 252 height 9
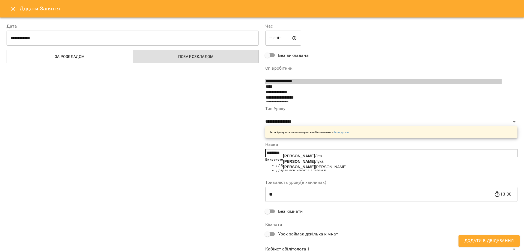
click at [297, 168] on span "Кривін Яків" at bounding box center [315, 167] width 64 height 4
type input "**********"
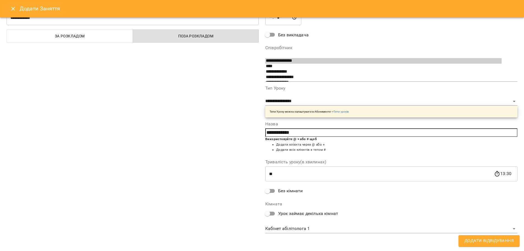
scroll to position [21, 0]
click at [310, 229] on body "For Business 29 UA Позднякова Анастасія Базілєва Катерина Казимирів Тетяна Ігна…" at bounding box center [262, 247] width 524 height 494
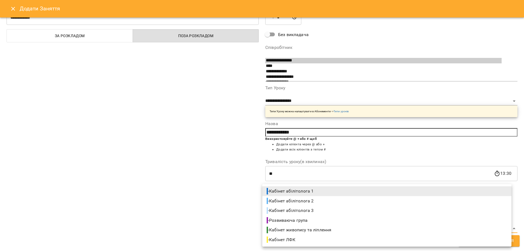
drag, startPoint x: 306, startPoint y: 200, endPoint x: 382, endPoint y: 220, distance: 79.1
click at [306, 200] on span "- Кабінет абілітолога 2" at bounding box center [291, 201] width 48 height 7
type input "**********"
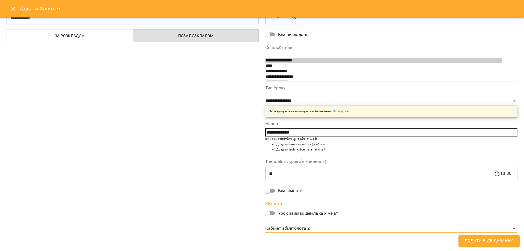
click at [500, 239] on span "Додати Відвідування" at bounding box center [489, 240] width 49 height 7
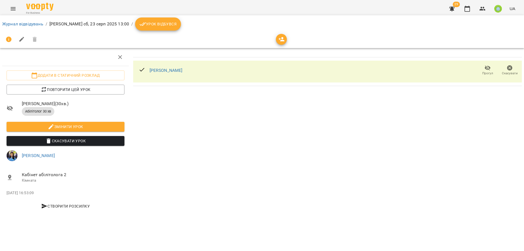
click at [23, 21] on li "Журнал відвідувань" at bounding box center [22, 24] width 41 height 7
click at [23, 25] on link "Журнал відвідувань" at bounding box center [22, 23] width 41 height 5
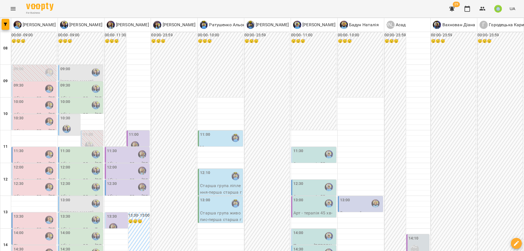
scroll to position [123, 0]
click at [76, 214] on div "13:30" at bounding box center [81, 220] width 42 height 13
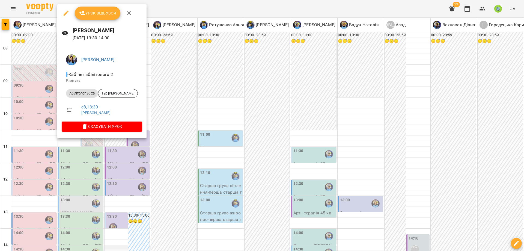
drag, startPoint x: 189, startPoint y: 142, endPoint x: 118, endPoint y: 123, distance: 73.3
click at [187, 141] on div at bounding box center [262, 125] width 524 height 251
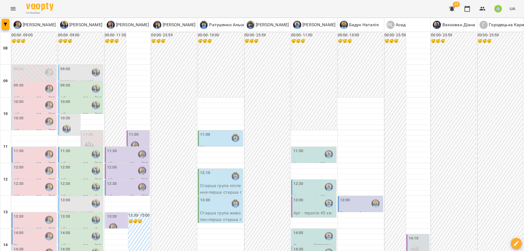
click at [69, 230] on label "14:00" at bounding box center [65, 233] width 10 height 6
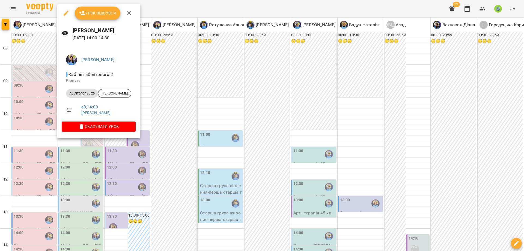
drag, startPoint x: 179, startPoint y: 144, endPoint x: 137, endPoint y: 139, distance: 43.2
click at [179, 144] on div at bounding box center [262, 125] width 524 height 251
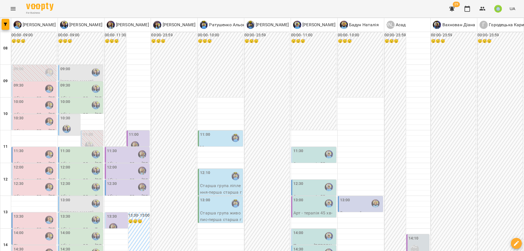
click at [76, 246] on div "14:30" at bounding box center [81, 252] width 42 height 13
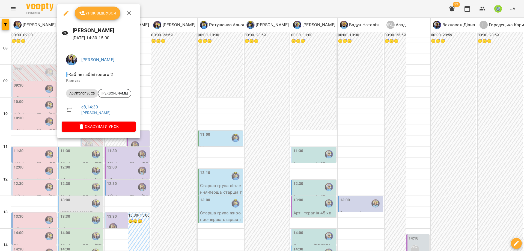
click at [211, 145] on div at bounding box center [262, 125] width 524 height 251
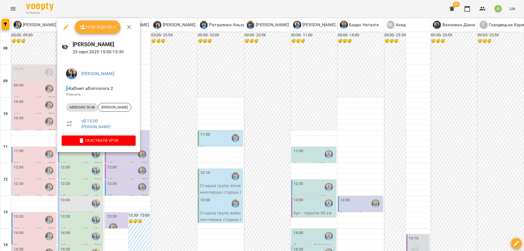
click at [209, 153] on div at bounding box center [262, 125] width 524 height 251
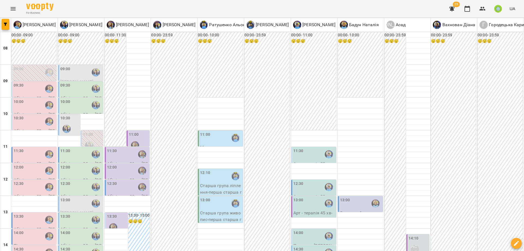
scroll to position [43, 0]
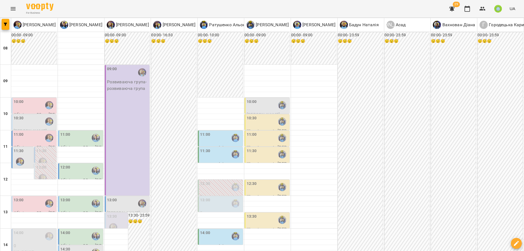
click at [255, 104] on div "10:00" at bounding box center [268, 105] width 42 height 13
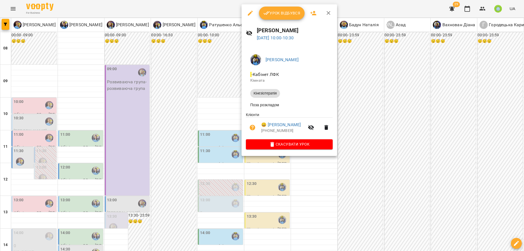
click at [222, 109] on div at bounding box center [262, 125] width 524 height 251
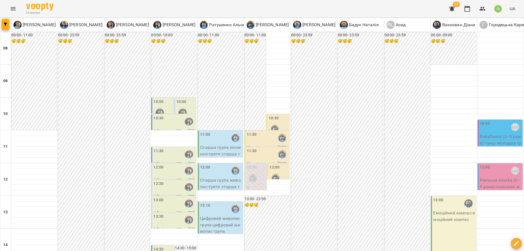
click at [166, 200] on div "13:00" at bounding box center [174, 203] width 42 height 13
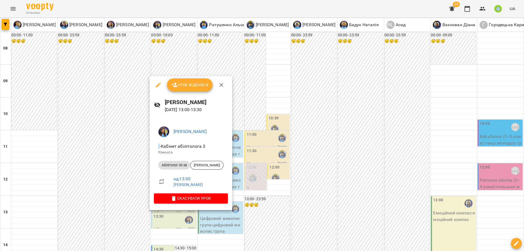
click at [295, 192] on div at bounding box center [262, 125] width 524 height 251
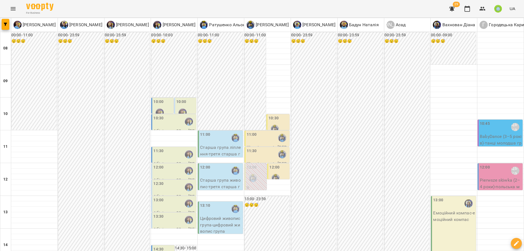
scroll to position [24, 0]
click at [167, 214] on div "13:30" at bounding box center [174, 220] width 42 height 13
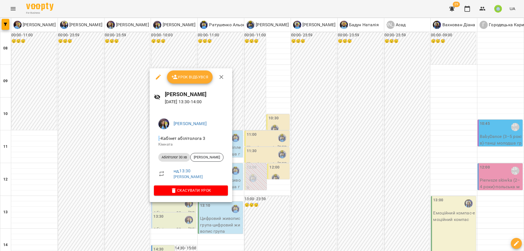
click at [283, 177] on div at bounding box center [262, 125] width 524 height 251
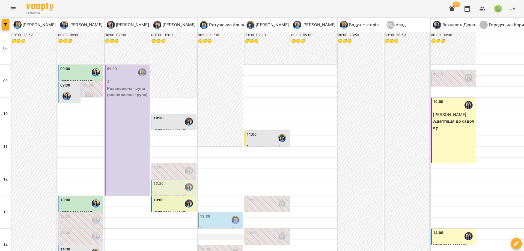
scroll to position [60, 0]
click at [75, 82] on div "09:30" at bounding box center [69, 92] width 19 height 20
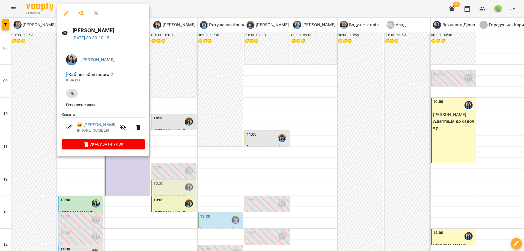
click at [260, 117] on div at bounding box center [262, 125] width 524 height 251
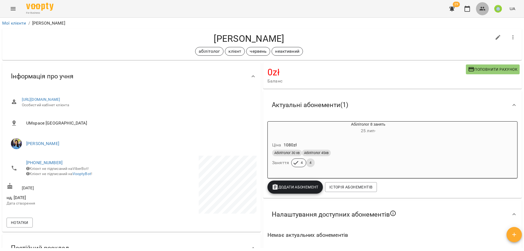
click at [484, 9] on icon "button" at bounding box center [482, 8] width 7 height 7
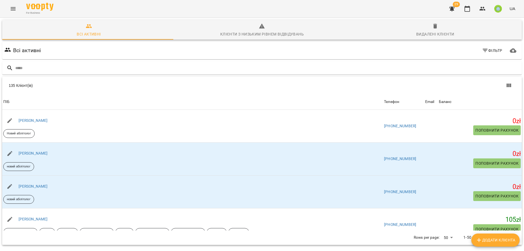
drag, startPoint x: 387, startPoint y: 60, endPoint x: 524, endPoint y: 174, distance: 179.1
click at [426, 99] on div "Всі активні Фільтр 135 Клієнт(ів) 135 Клієнт(ів) ПІБ Телефон Email Баланс ПІБ […" at bounding box center [262, 153] width 522 height 224
click at [156, 68] on input "text" at bounding box center [267, 68] width 505 height 9
click at [120, 64] on div at bounding box center [262, 67] width 520 height 13
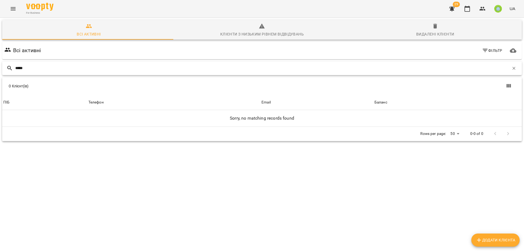
type input "*****"
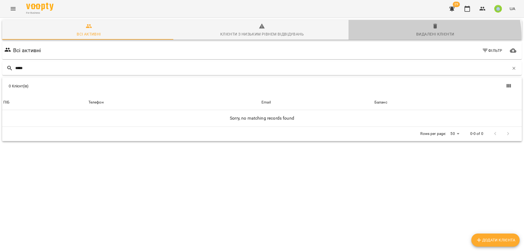
click at [424, 37] on div "Видалені клієнти" at bounding box center [435, 34] width 38 height 7
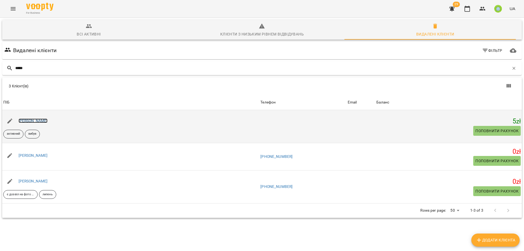
click at [35, 121] on link "[PERSON_NAME]" at bounding box center [33, 120] width 29 height 4
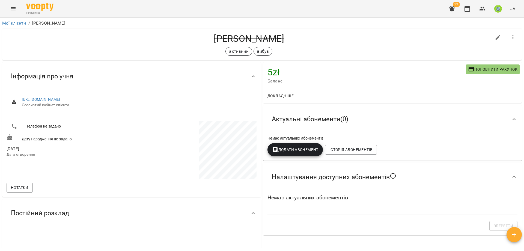
click at [511, 37] on button "button" at bounding box center [513, 37] width 13 height 13
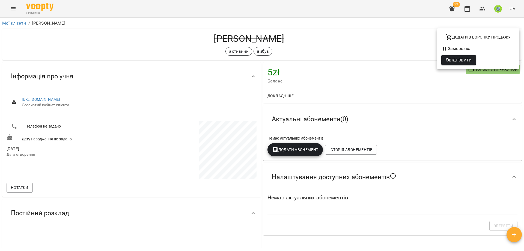
click at [458, 61] on span "Відновити" at bounding box center [459, 60] width 26 height 7
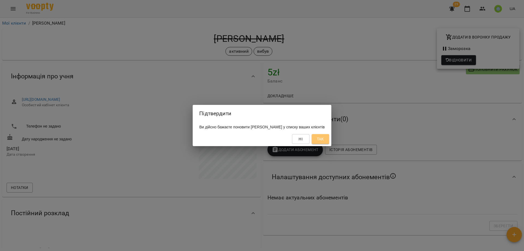
click at [324, 140] on span "Так" at bounding box center [320, 139] width 7 height 7
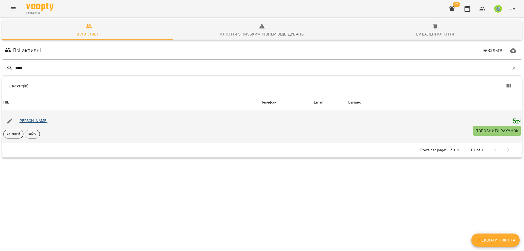
type input "*****"
click at [35, 121] on link "[PERSON_NAME]" at bounding box center [33, 120] width 29 height 4
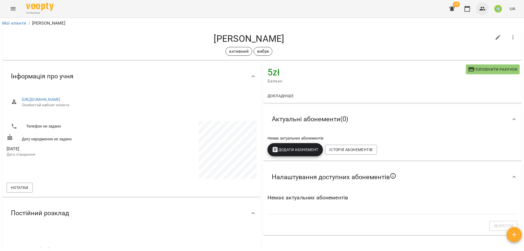
click at [483, 11] on icon "button" at bounding box center [482, 8] width 7 height 7
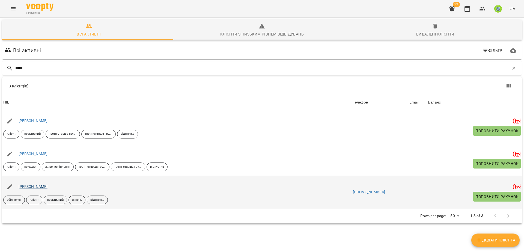
type input "*****"
click at [23, 184] on link "[PERSON_NAME]" at bounding box center [33, 186] width 29 height 4
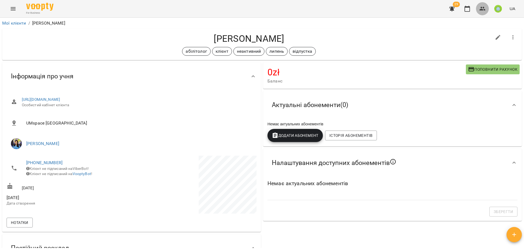
click at [479, 8] on button "button" at bounding box center [482, 8] width 13 height 13
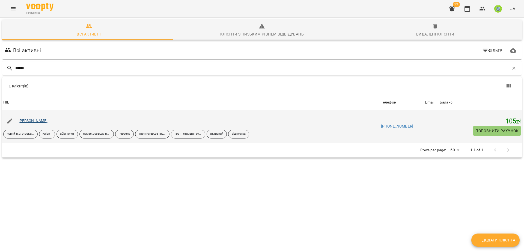
type input "******"
click at [40, 120] on link "[PERSON_NAME]" at bounding box center [33, 120] width 29 height 4
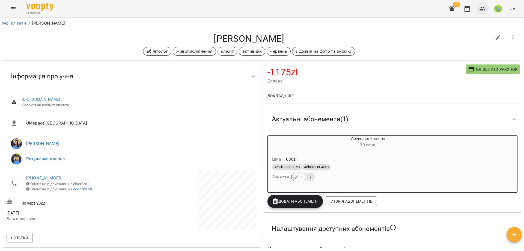
click at [481, 10] on icon "button" at bounding box center [483, 9] width 6 height 4
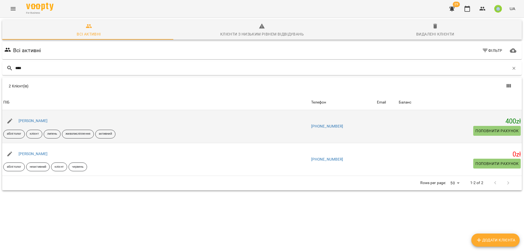
click at [35, 118] on div "[PERSON_NAME]" at bounding box center [32, 121] width 31 height 8
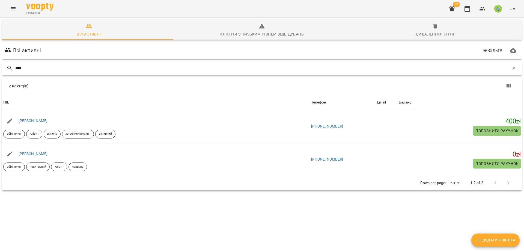
click at [36, 66] on input "****" at bounding box center [262, 68] width 494 height 9
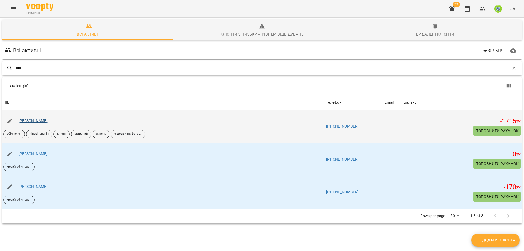
type input "****"
click at [43, 120] on link "[PERSON_NAME]" at bounding box center [33, 120] width 29 height 4
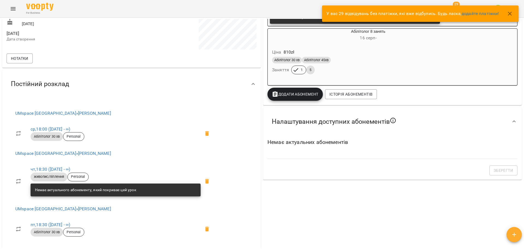
scroll to position [242, 0]
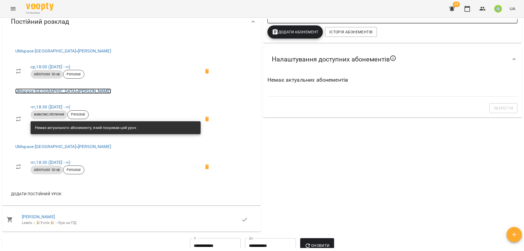
click at [61, 90] on link "UMspace [GEOGRAPHIC_DATA] » [PERSON_NAME]" at bounding box center [63, 90] width 96 height 5
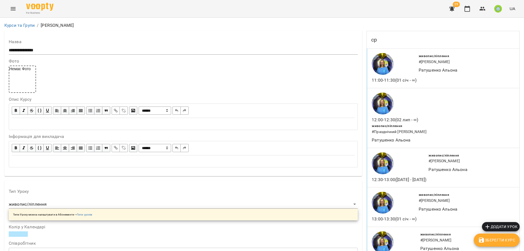
drag, startPoint x: 271, startPoint y: 101, endPoint x: 278, endPoint y: 99, distance: 7.4
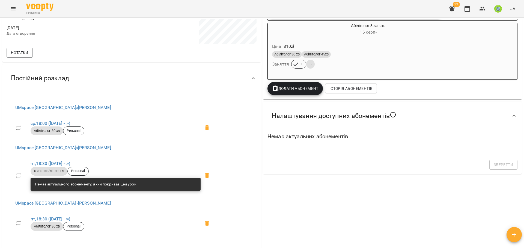
scroll to position [191, 0]
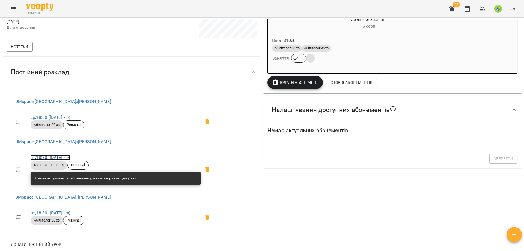
click at [46, 157] on link "чт , 18:30 ([DATE] - ∞)" at bounding box center [51, 157] width 40 height 5
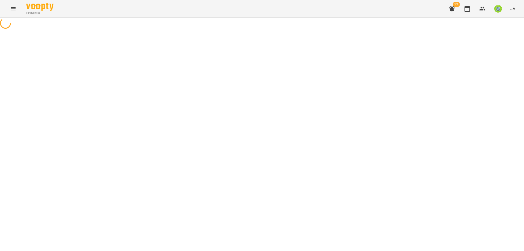
select select "*"
select select "**********"
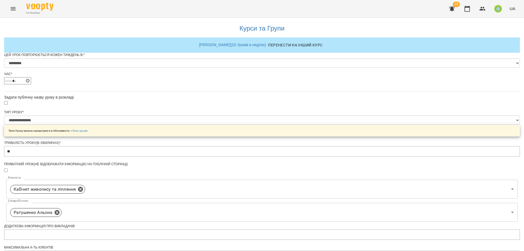
scroll to position [186, 0]
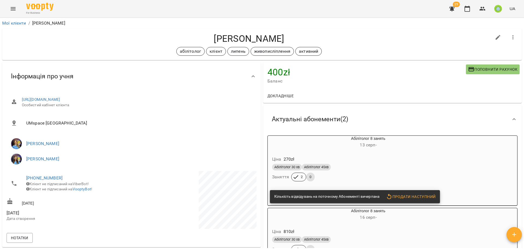
click at [11, 12] on button "Menu" at bounding box center [13, 8] width 13 height 13
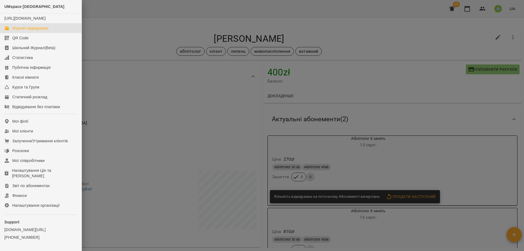
drag, startPoint x: 41, startPoint y: 32, endPoint x: 155, endPoint y: 67, distance: 119.3
click at [41, 31] on div "Журнал відвідувань" at bounding box center [30, 27] width 36 height 5
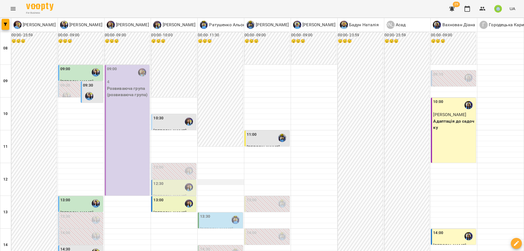
scroll to position [243, 0]
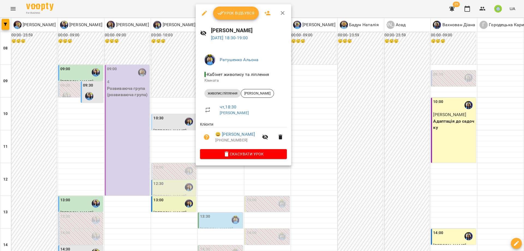
click at [253, 153] on span "Скасувати Урок" at bounding box center [244, 154] width 78 height 7
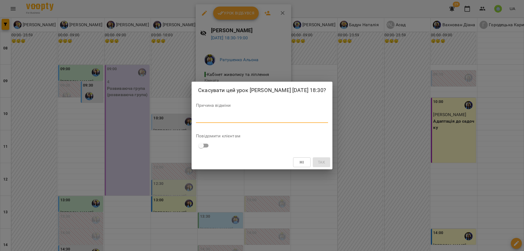
click at [242, 117] on textarea at bounding box center [262, 118] width 132 height 5
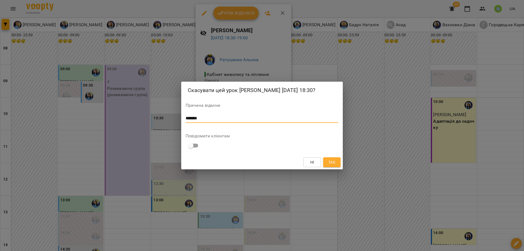
type textarea "*******"
drag, startPoint x: 346, startPoint y: 162, endPoint x: 339, endPoint y: 163, distance: 8.0
click at [345, 162] on div "Скасувати цей урок Ратушенко Олена 21 серп 2025 18:30? Причина відміни ******* …" at bounding box center [262, 125] width 524 height 251
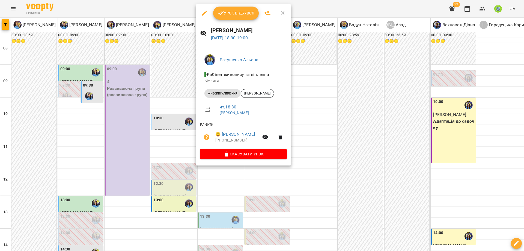
click at [335, 164] on div at bounding box center [262, 125] width 524 height 251
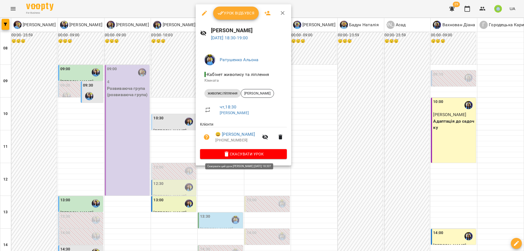
click at [235, 153] on span "Скасувати Урок" at bounding box center [244, 154] width 78 height 7
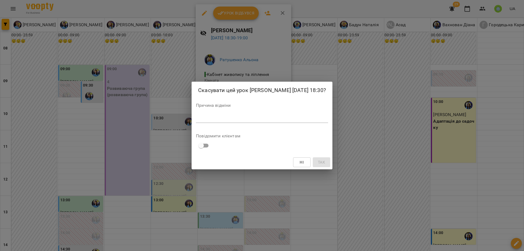
click at [227, 118] on textarea at bounding box center [262, 118] width 132 height 5
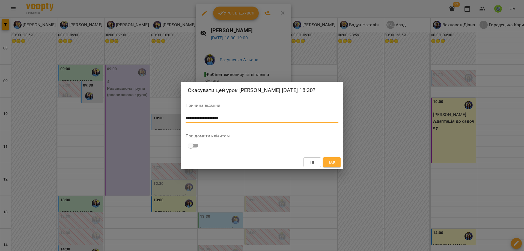
type textarea "**********"
click at [333, 162] on span "Так" at bounding box center [331, 162] width 7 height 7
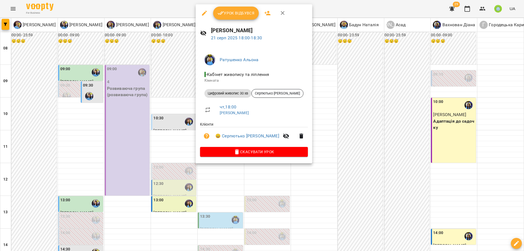
drag, startPoint x: 128, startPoint y: 172, endPoint x: 157, endPoint y: 126, distance: 54.3
click at [128, 172] on div at bounding box center [262, 125] width 524 height 251
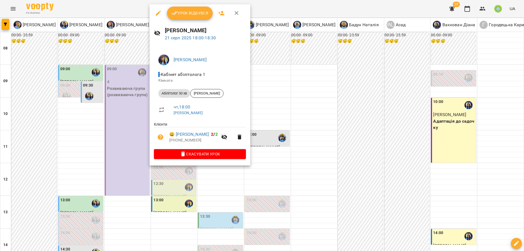
drag, startPoint x: 206, startPoint y: 197, endPoint x: 200, endPoint y: 144, distance: 52.8
click at [206, 195] on div at bounding box center [262, 125] width 524 height 251
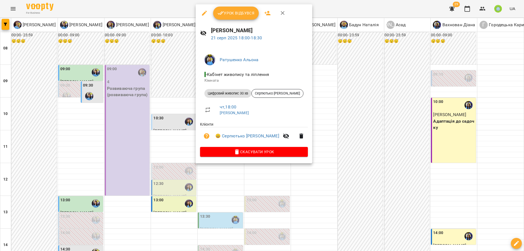
click at [333, 175] on div at bounding box center [262, 125] width 524 height 251
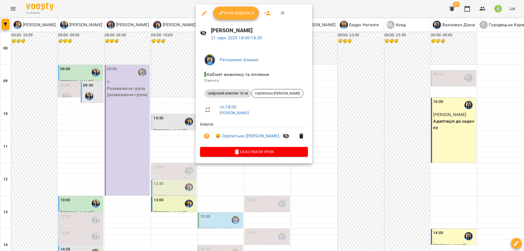
click at [206, 12] on icon "button" at bounding box center [204, 13] width 7 height 7
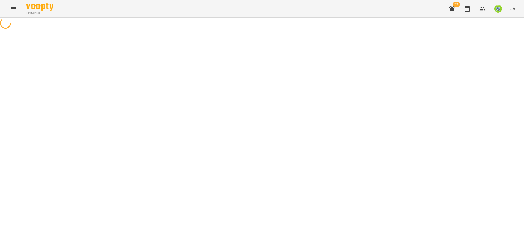
select select "**********"
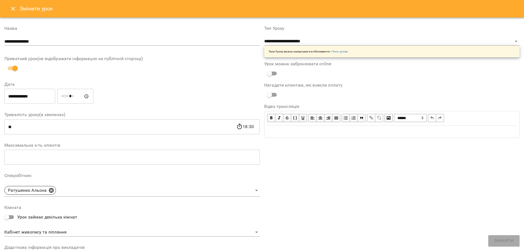
click at [65, 97] on input "*****" at bounding box center [75, 96] width 36 height 15
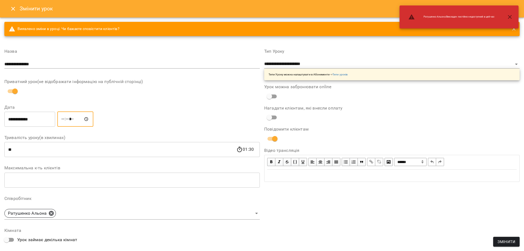
type input "*****"
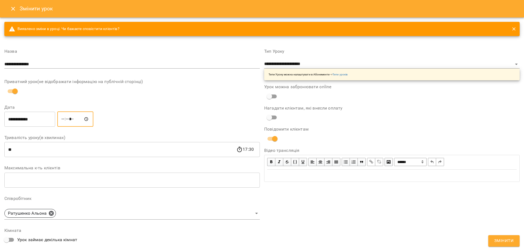
click at [414, 206] on div "**********" at bounding box center [392, 191] width 260 height 296
click at [503, 237] on button "Змінити" at bounding box center [503, 240] width 31 height 11
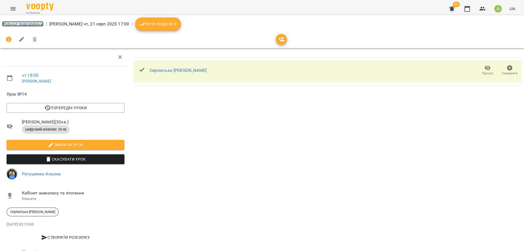
click at [27, 25] on link "Журнал відвідувань" at bounding box center [22, 23] width 41 height 5
